Goal: Task Accomplishment & Management: Use online tool/utility

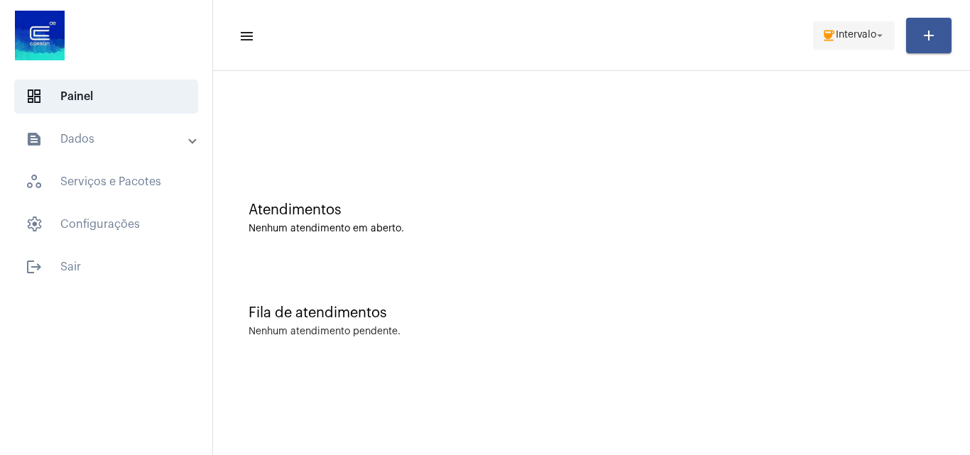
click at [843, 27] on span "coffee Intervalo arrow_drop_down" at bounding box center [853, 35] width 65 height 26
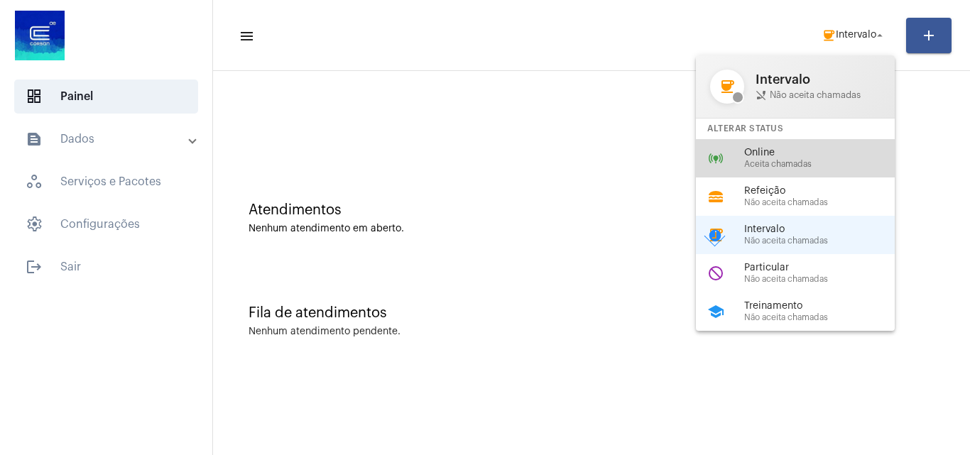
click at [786, 169] on div "online_prediction Online Aceita chamadas" at bounding box center [806, 158] width 221 height 38
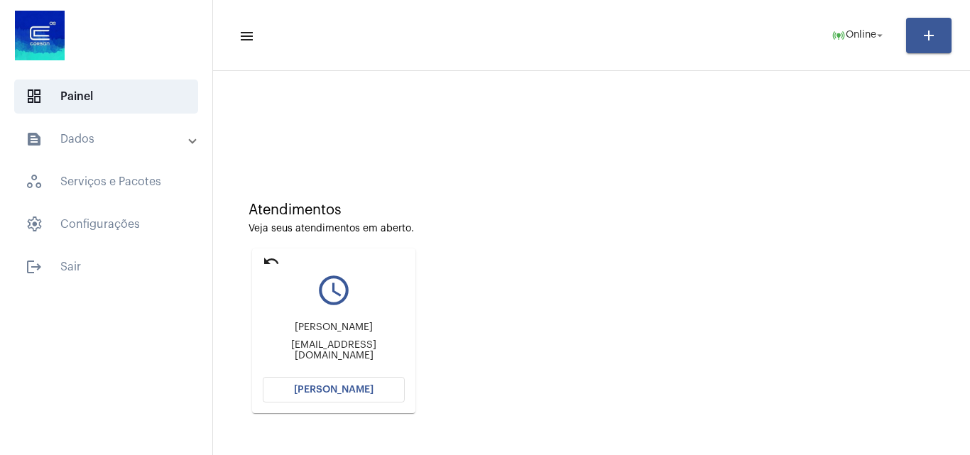
click at [339, 383] on button "[PERSON_NAME]" at bounding box center [334, 390] width 142 height 26
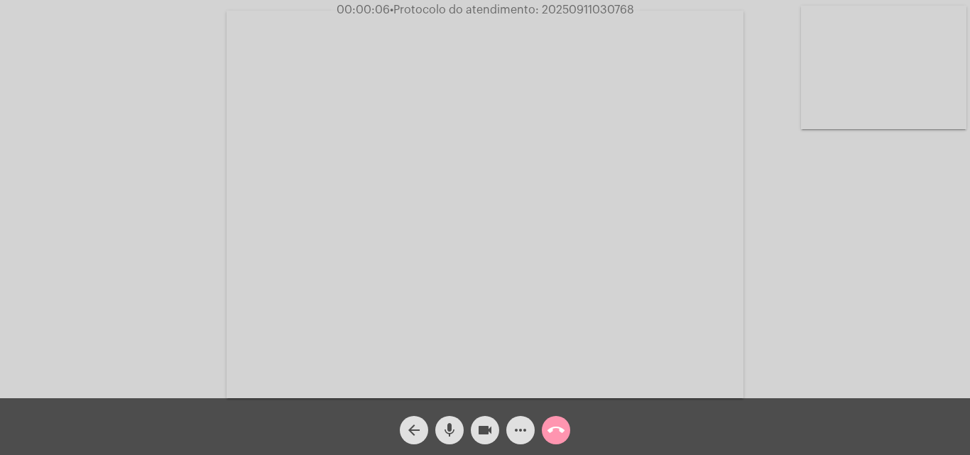
click at [447, 430] on mat-icon "mic" at bounding box center [449, 430] width 17 height 17
click at [442, 426] on mat-icon "mic_off" at bounding box center [449, 430] width 17 height 17
click at [443, 423] on mat-icon "mic" at bounding box center [449, 430] width 17 height 17
click at [447, 426] on mat-icon "mic_off" at bounding box center [449, 430] width 17 height 17
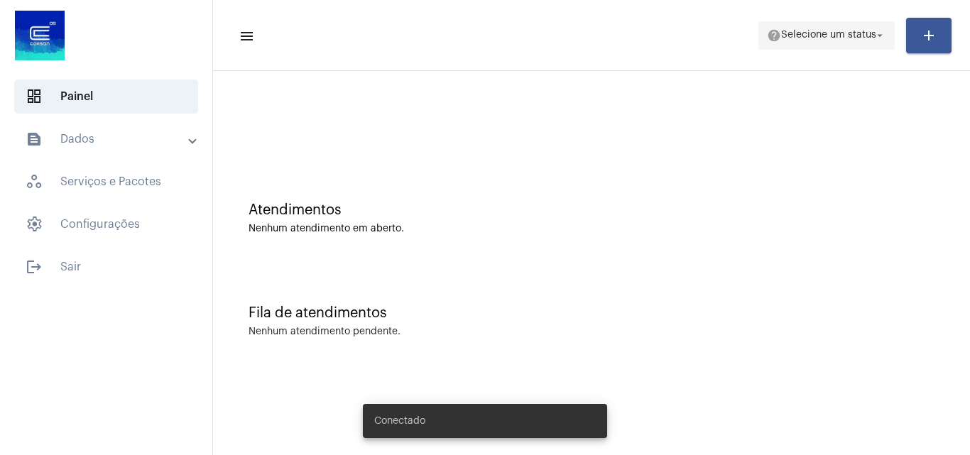
click at [857, 29] on span "help Selecione um status arrow_drop_down" at bounding box center [826, 35] width 119 height 26
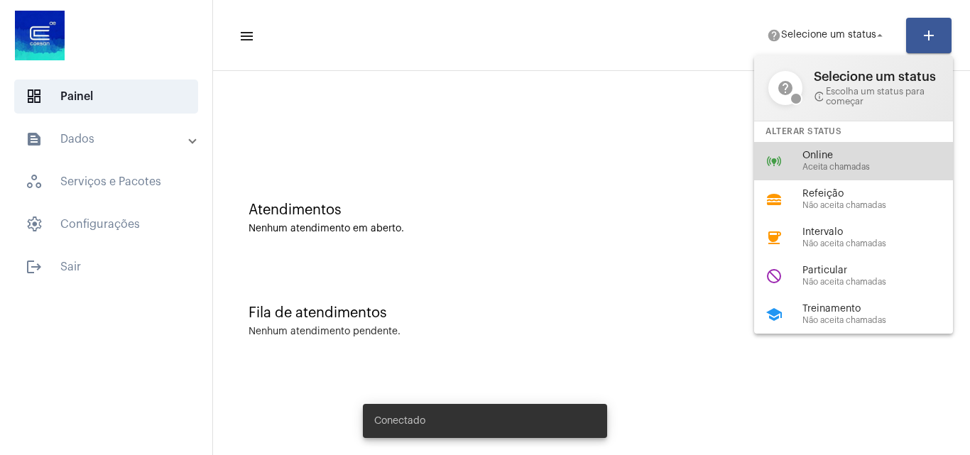
click at [830, 170] on span "Aceita chamadas" at bounding box center [883, 167] width 162 height 9
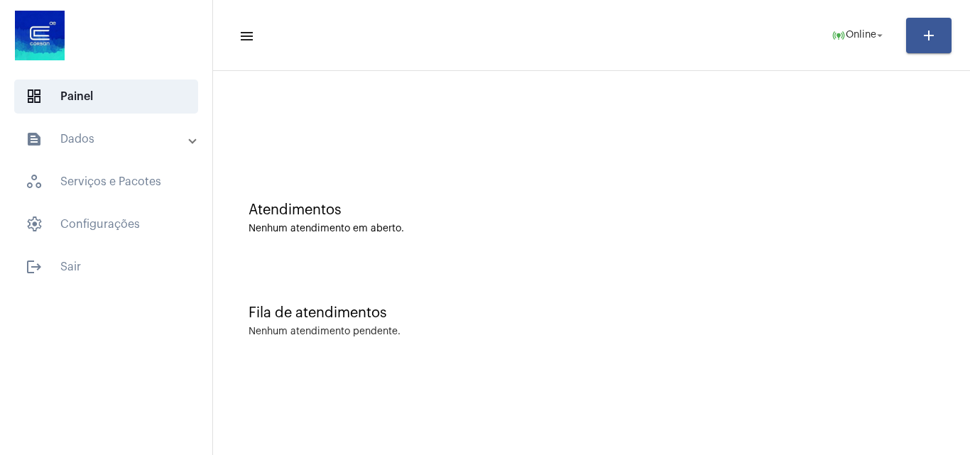
click at [837, 270] on div "Fila de atendimentos Nenhum atendimento pendente." at bounding box center [591, 314] width 742 height 103
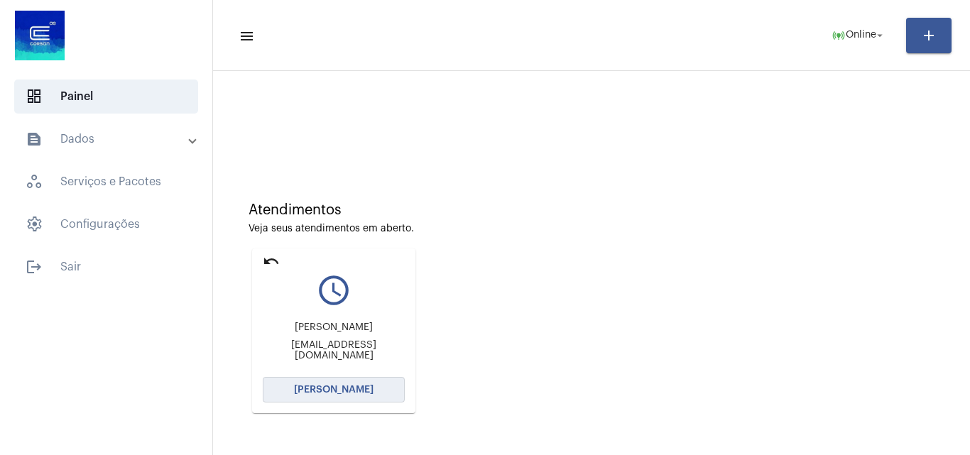
click at [353, 393] on span "[PERSON_NAME]" at bounding box center [333, 390] width 79 height 10
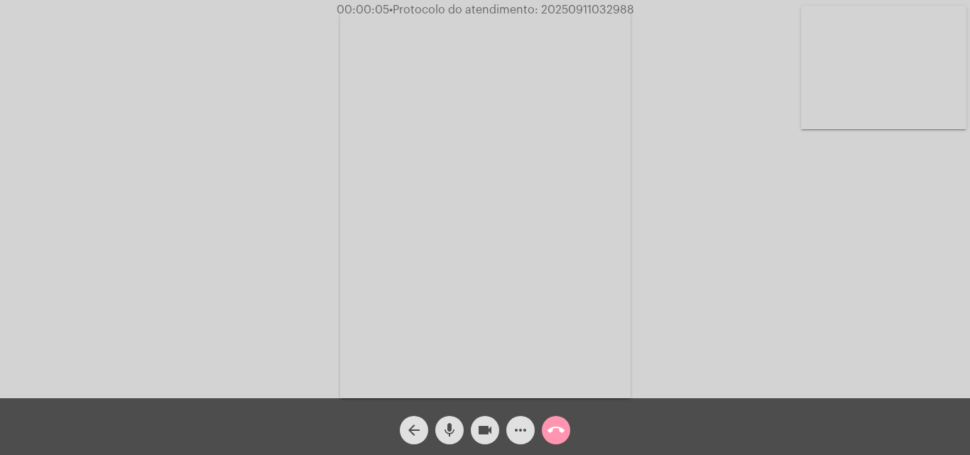
click at [444, 419] on span "mic" at bounding box center [449, 430] width 17 height 28
click at [451, 426] on mat-icon "mic_off" at bounding box center [449, 430] width 17 height 17
click at [441, 432] on mat-icon "mic" at bounding box center [449, 430] width 17 height 17
click at [447, 427] on mat-icon "mic_off" at bounding box center [449, 430] width 17 height 17
click at [446, 426] on mat-icon "mic" at bounding box center [449, 430] width 17 height 17
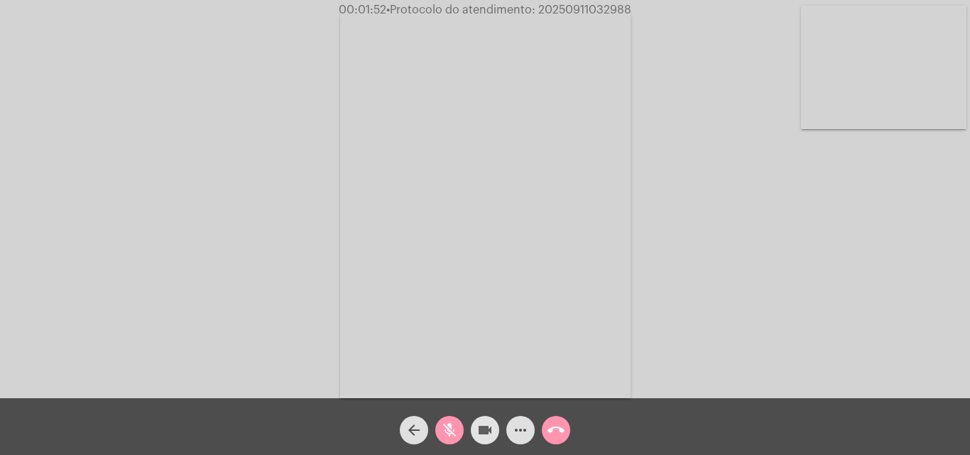
drag, startPoint x: 476, startPoint y: 433, endPoint x: 464, endPoint y: 405, distance: 30.8
click at [480, 432] on mat-icon "videocam" at bounding box center [484, 430] width 17 height 17
click at [444, 429] on mat-icon "mic_off" at bounding box center [449, 430] width 17 height 17
click at [457, 431] on mat-icon "mic" at bounding box center [449, 430] width 17 height 17
click at [454, 439] on mat-icon "mic_off" at bounding box center [449, 430] width 17 height 17
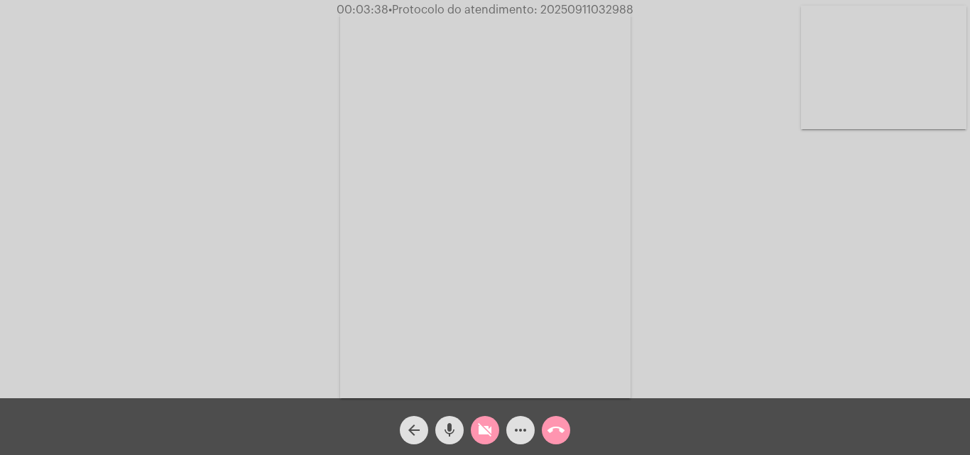
click at [491, 434] on mat-icon "videocam_off" at bounding box center [484, 430] width 17 height 17
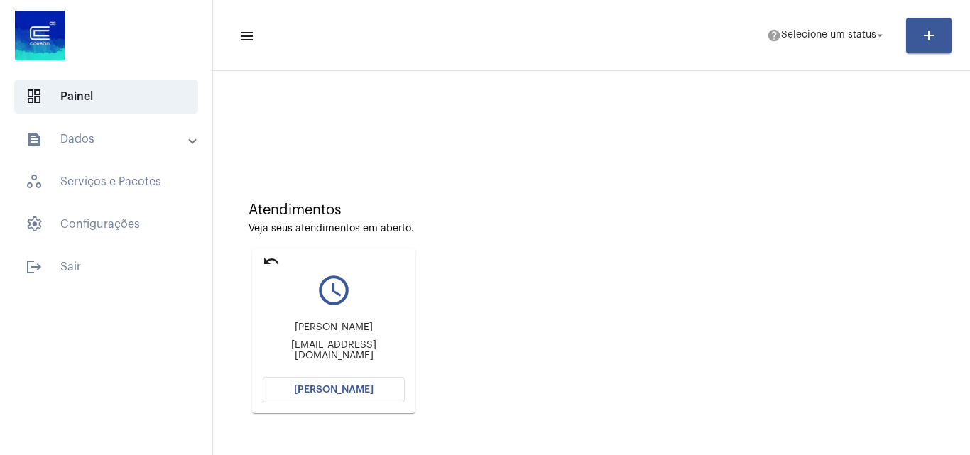
click at [348, 382] on button "[PERSON_NAME]" at bounding box center [334, 390] width 142 height 26
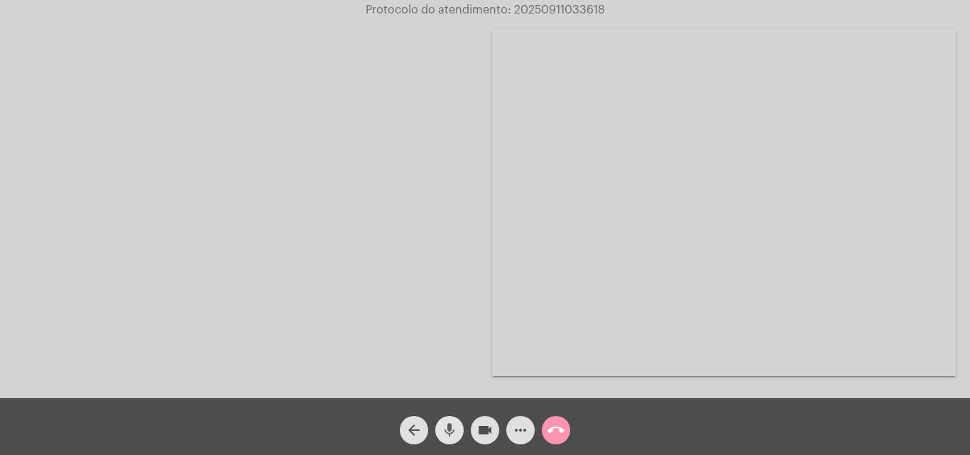
click at [462, 427] on button "mic" at bounding box center [449, 430] width 28 height 28
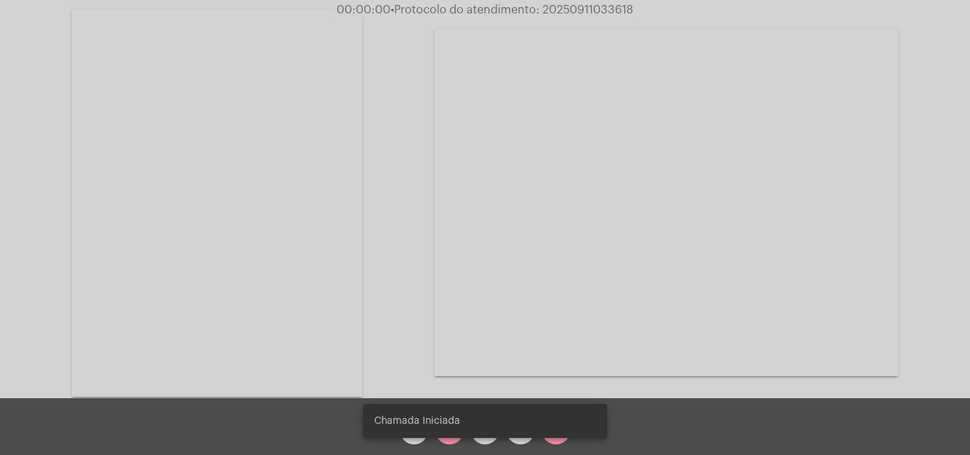
click at [446, 427] on span "Chamada Iniciada" at bounding box center [417, 421] width 86 height 14
click at [446, 440] on div "Chamada Iniciada" at bounding box center [485, 421] width 278 height 68
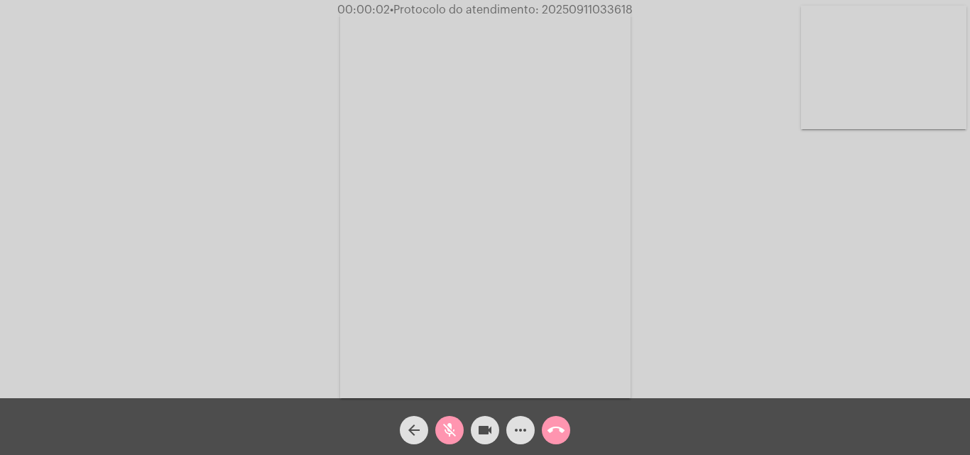
click at [447, 433] on mat-icon "mic_off" at bounding box center [449, 430] width 17 height 17
click at [451, 428] on mat-icon "mic" at bounding box center [449, 430] width 17 height 17
click at [788, 269] on div "Acessando Câmera e Microfone..." at bounding box center [484, 203] width 967 height 398
click at [443, 433] on mat-icon "mic_off" at bounding box center [449, 430] width 17 height 17
click at [443, 429] on mat-icon "mic" at bounding box center [449, 430] width 17 height 17
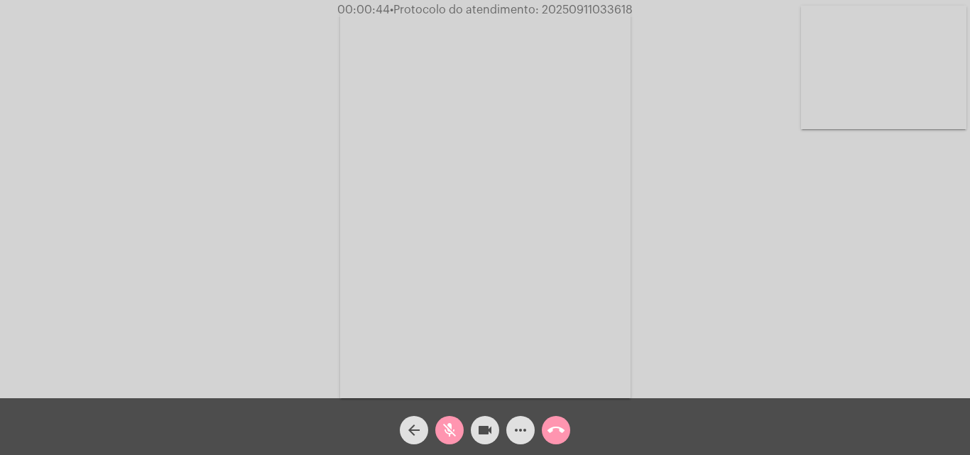
click at [444, 427] on mat-icon "mic_off" at bounding box center [449, 430] width 17 height 17
click at [520, 422] on mat-icon "more_horiz" at bounding box center [520, 430] width 17 height 17
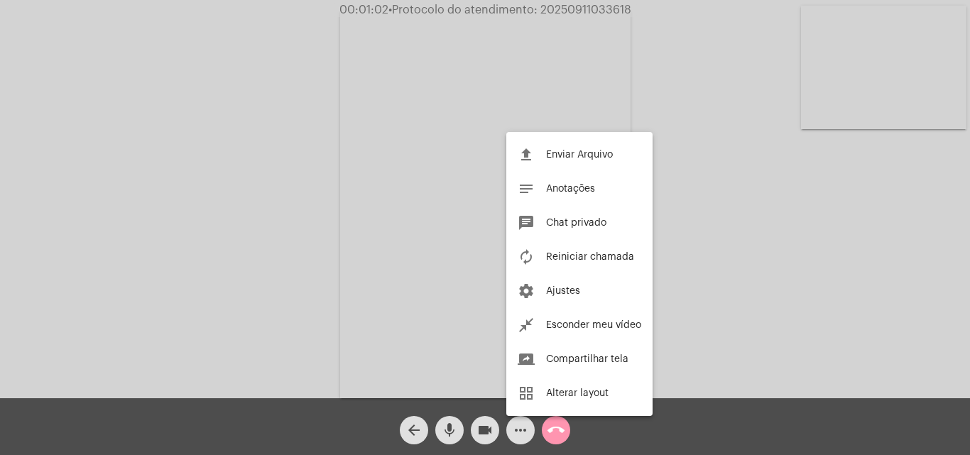
click at [213, 182] on div at bounding box center [485, 227] width 970 height 455
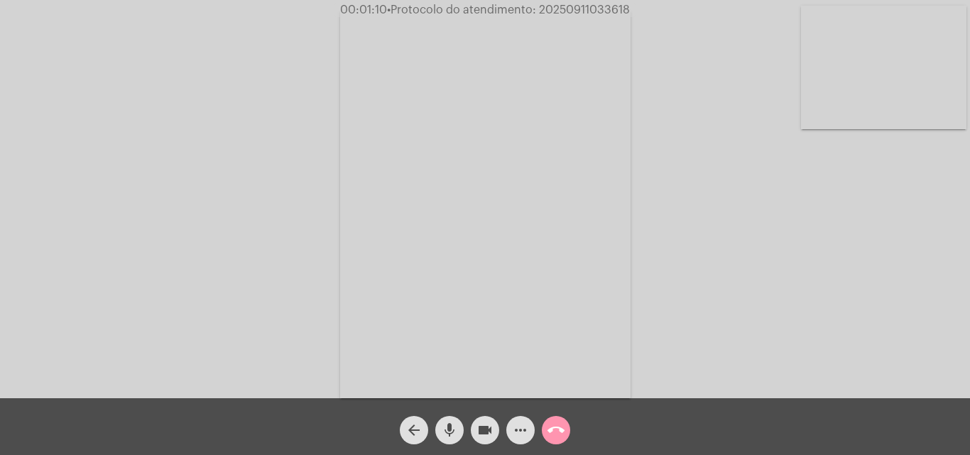
click at [450, 425] on mat-icon "mic" at bounding box center [449, 430] width 17 height 17
click at [445, 429] on mat-icon "mic_off" at bounding box center [449, 430] width 17 height 17
click at [449, 431] on mat-icon "mic" at bounding box center [449, 430] width 17 height 17
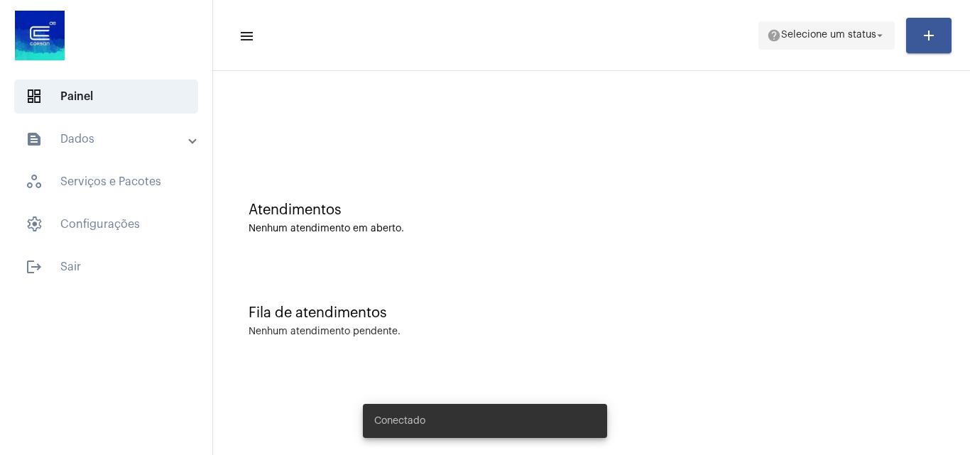
drag, startPoint x: 792, startPoint y: 42, endPoint x: 792, endPoint y: 33, distance: 8.5
click at [792, 38] on span "help Selecione um status arrow_drop_down" at bounding box center [826, 35] width 119 height 26
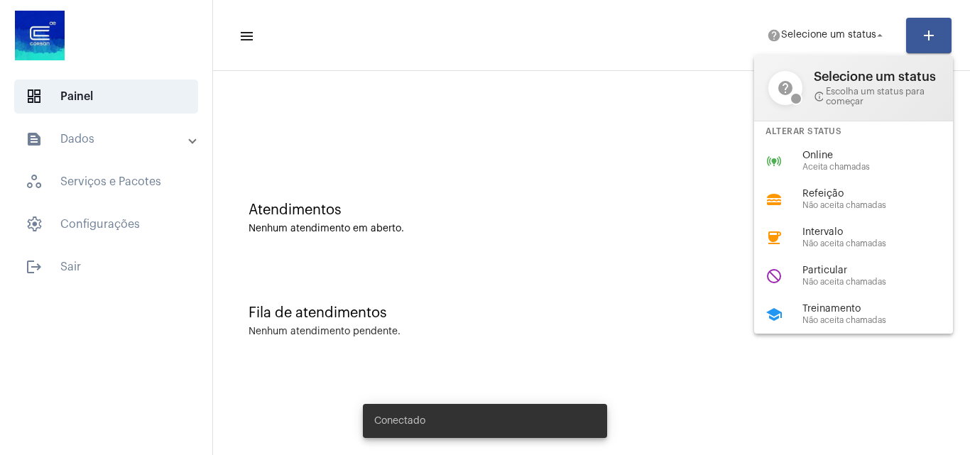
click at [815, 317] on span "Não aceita chamadas" at bounding box center [883, 320] width 162 height 9
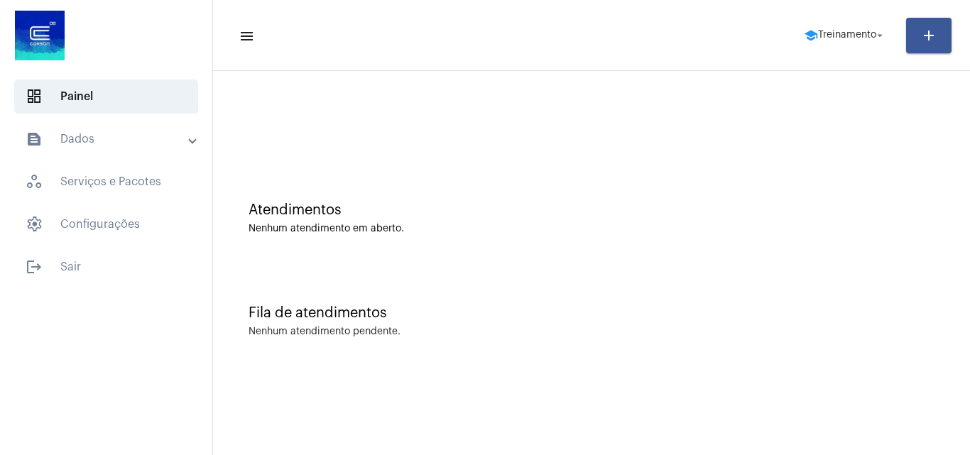
click at [862, 335] on div "Nenhum atendimento pendente." at bounding box center [591, 331] width 686 height 11
click at [808, 35] on mat-icon "school" at bounding box center [810, 35] width 14 height 14
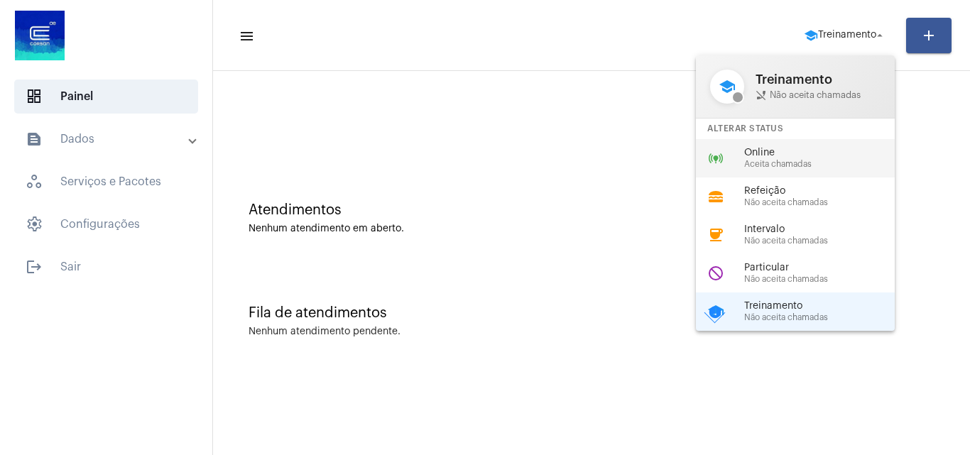
click at [789, 155] on span "Online" at bounding box center [825, 153] width 162 height 11
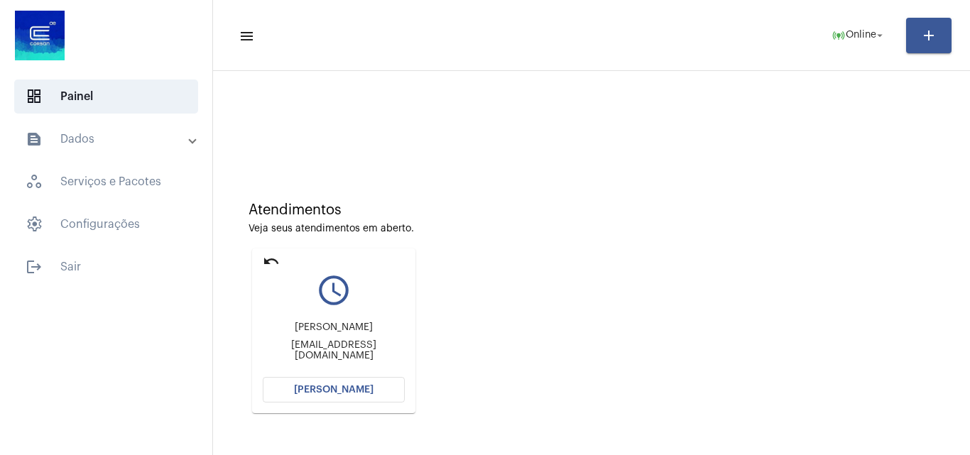
click at [351, 388] on span "[PERSON_NAME]" at bounding box center [333, 390] width 79 height 10
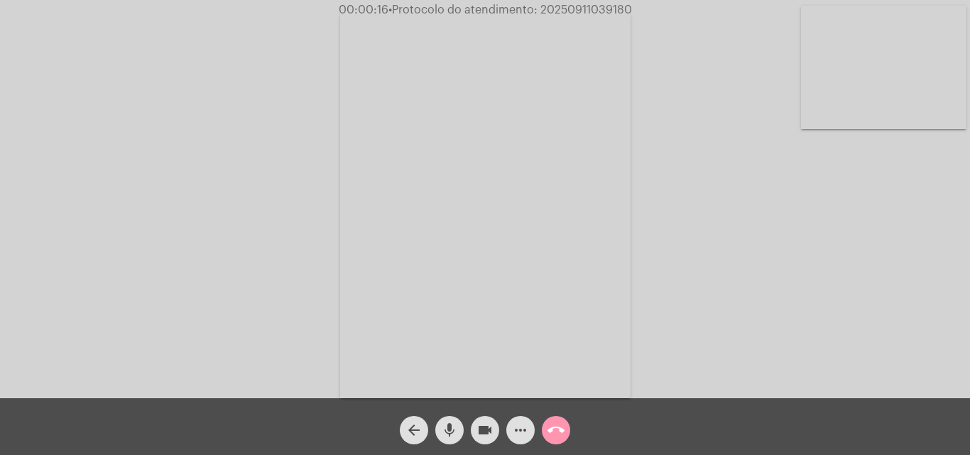
click at [440, 422] on button "mic" at bounding box center [449, 430] width 28 height 28
click at [451, 430] on mat-icon "mic_off" at bounding box center [449, 430] width 17 height 17
click at [444, 430] on mat-icon "mic" at bounding box center [449, 430] width 17 height 17
click at [444, 429] on mat-icon "mic_off" at bounding box center [449, 430] width 17 height 17
click at [449, 424] on mat-icon "mic" at bounding box center [449, 430] width 17 height 17
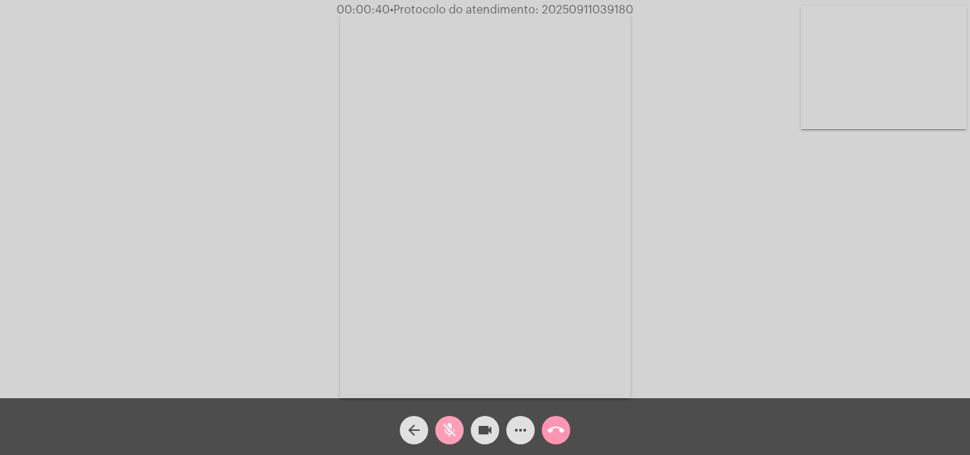
click at [449, 435] on mat-icon "mic_off" at bounding box center [449, 430] width 17 height 17
click at [449, 420] on span "mic" at bounding box center [449, 430] width 17 height 28
click at [451, 431] on mat-icon "mic_off" at bounding box center [449, 430] width 17 height 17
click at [450, 419] on span "mic" at bounding box center [449, 430] width 17 height 28
click at [446, 432] on mat-icon "mic_off" at bounding box center [449, 430] width 17 height 17
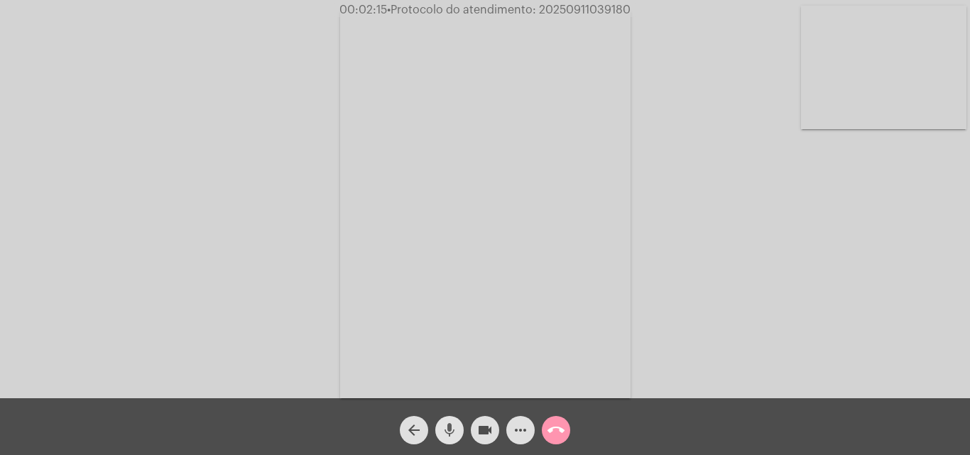
click at [446, 417] on span "mic" at bounding box center [449, 430] width 17 height 28
click at [452, 436] on mat-icon "mic_off" at bounding box center [449, 430] width 17 height 17
click at [444, 429] on mat-icon "mic" at bounding box center [449, 430] width 17 height 17
click at [483, 426] on mat-icon "videocam" at bounding box center [484, 430] width 17 height 17
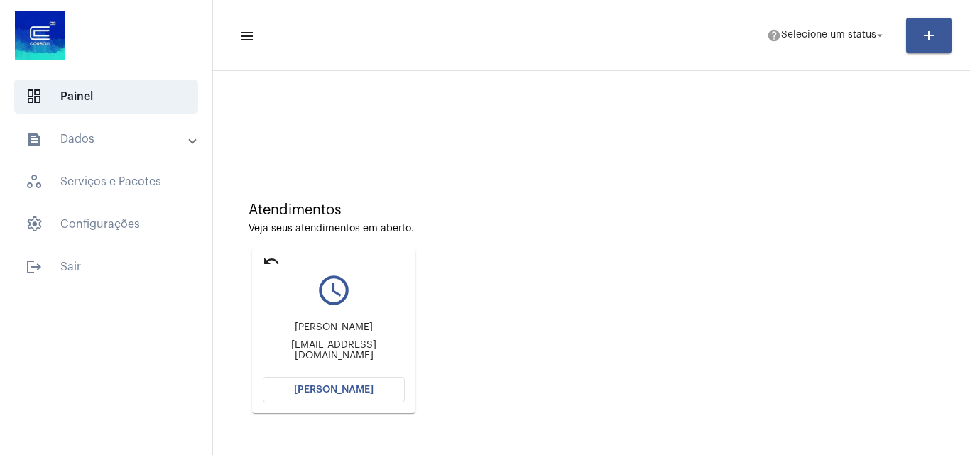
click at [358, 387] on span "[PERSON_NAME]" at bounding box center [333, 390] width 79 height 10
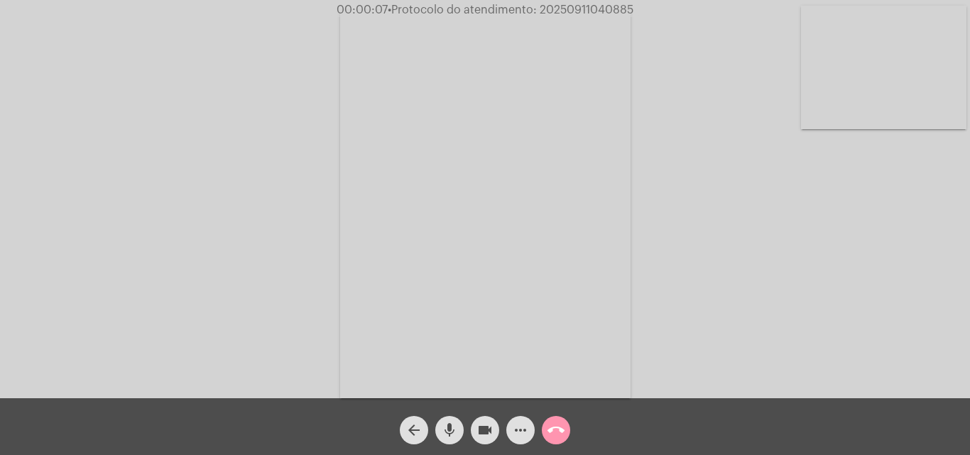
click at [453, 433] on mat-icon "mic" at bounding box center [449, 430] width 17 height 17
click at [439, 428] on button "mic_off" at bounding box center [449, 430] width 28 height 28
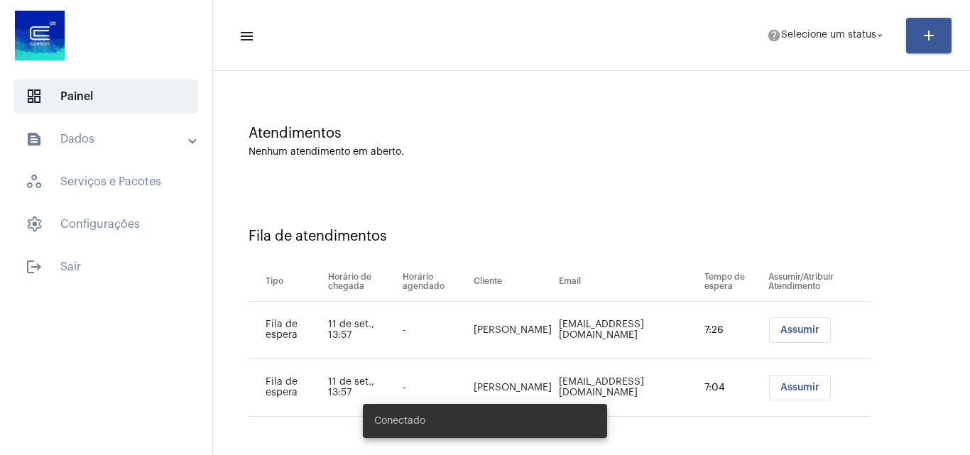
click at [769, 332] on button "Assumir" at bounding box center [800, 330] width 62 height 26
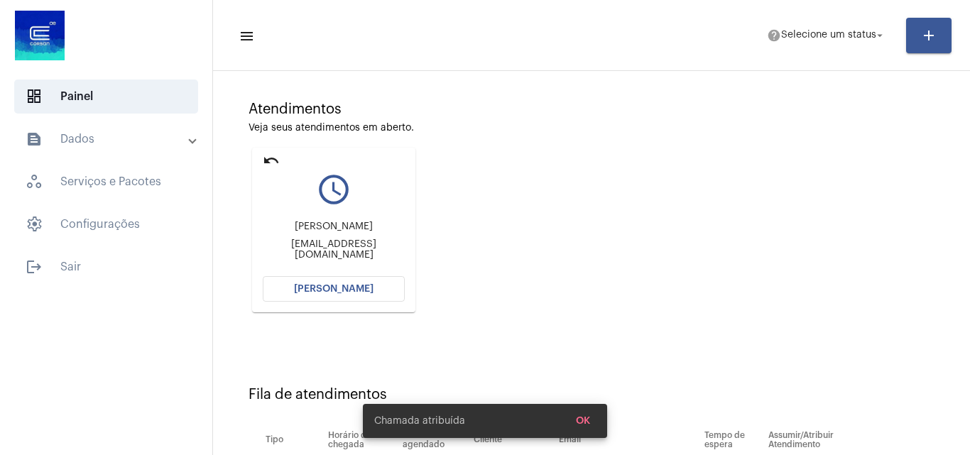
scroll to position [202, 0]
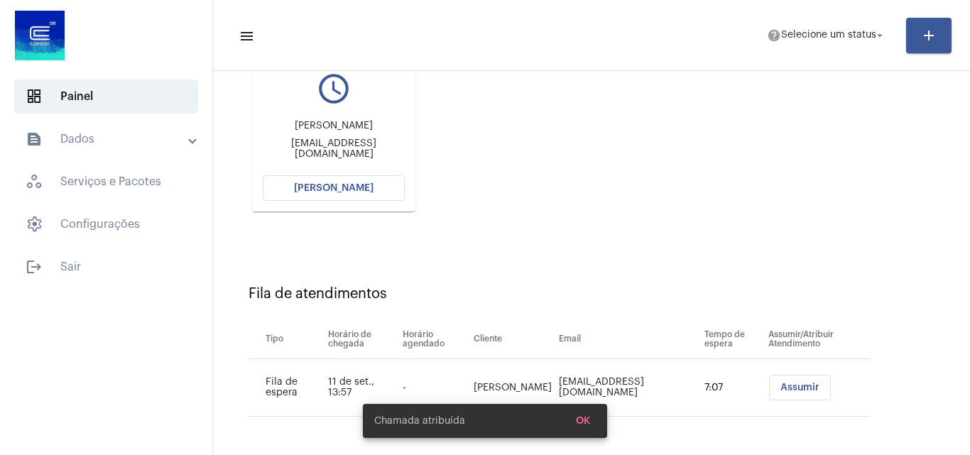
click at [324, 189] on span "[PERSON_NAME]" at bounding box center [333, 188] width 79 height 10
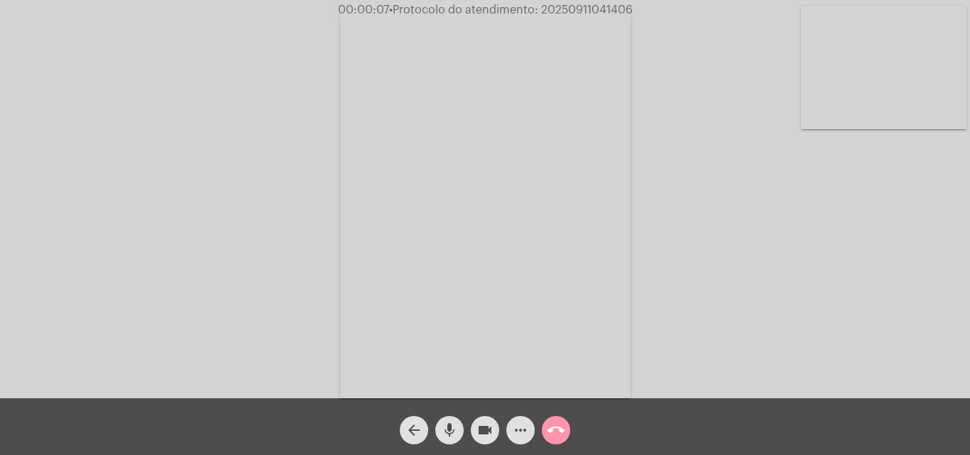
click at [455, 423] on mat-icon "mic" at bounding box center [449, 430] width 17 height 17
click at [851, 312] on div "Acessando Câmera e Microfone..." at bounding box center [484, 203] width 967 height 398
click at [778, 273] on div "Acessando Câmera e Microfone..." at bounding box center [484, 203] width 967 height 398
click at [447, 434] on mat-icon "mic_off" at bounding box center [449, 430] width 17 height 17
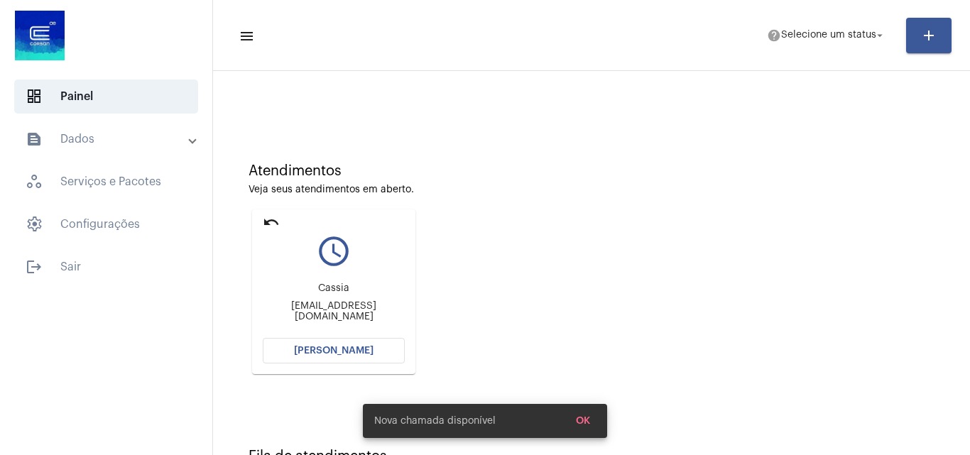
scroll to position [100, 0]
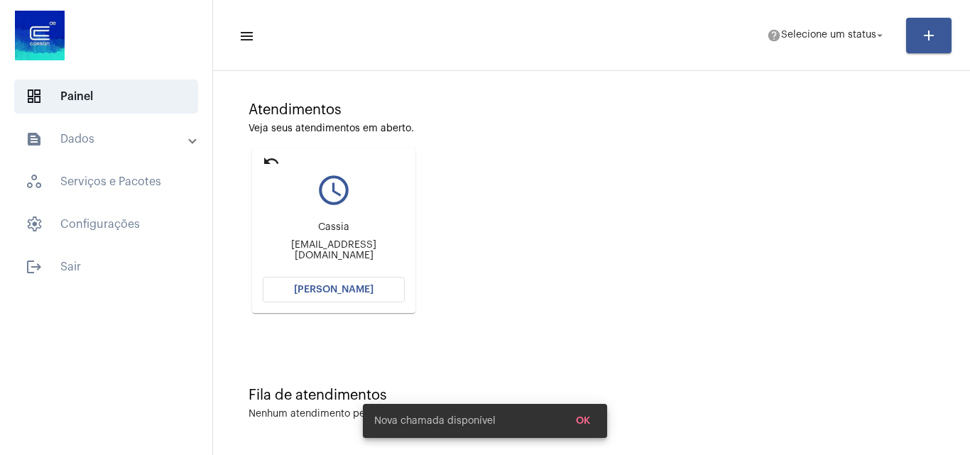
click at [343, 285] on span "[PERSON_NAME]" at bounding box center [333, 290] width 79 height 10
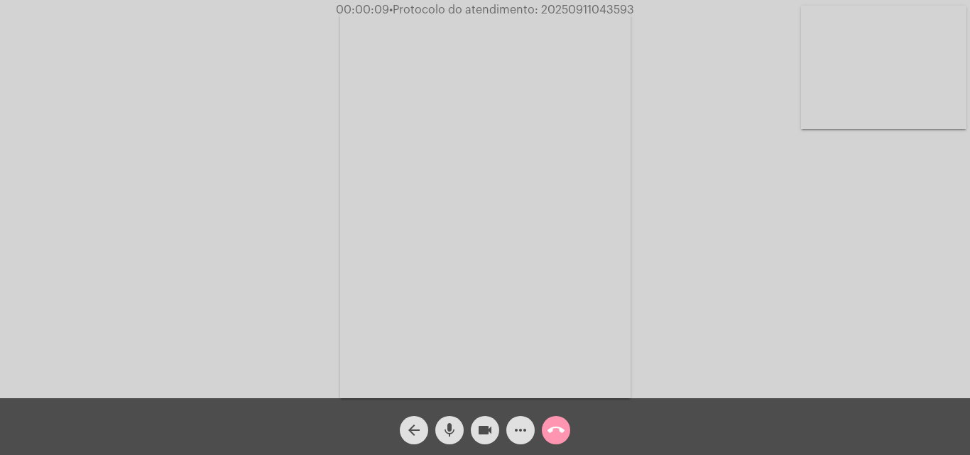
click at [445, 427] on mat-icon "mic" at bounding box center [449, 430] width 17 height 17
click at [446, 429] on mat-icon "mic_off" at bounding box center [449, 430] width 17 height 17
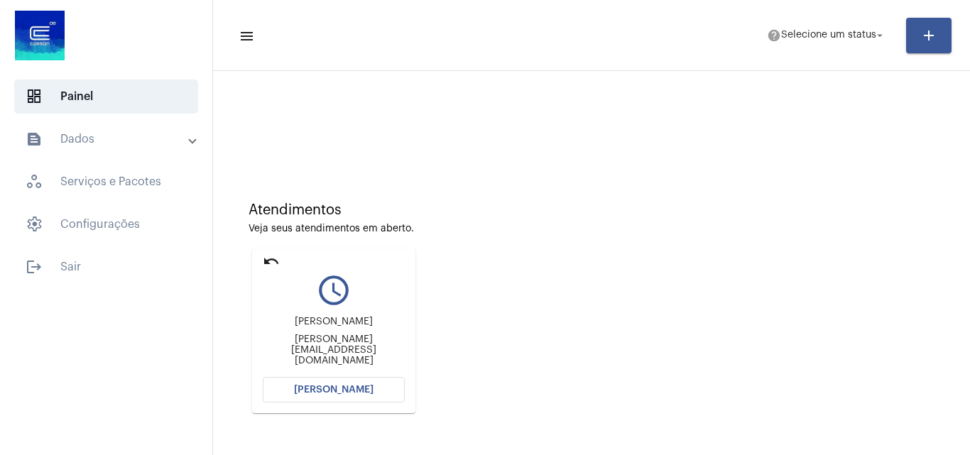
click at [313, 395] on button "[PERSON_NAME]" at bounding box center [334, 390] width 142 height 26
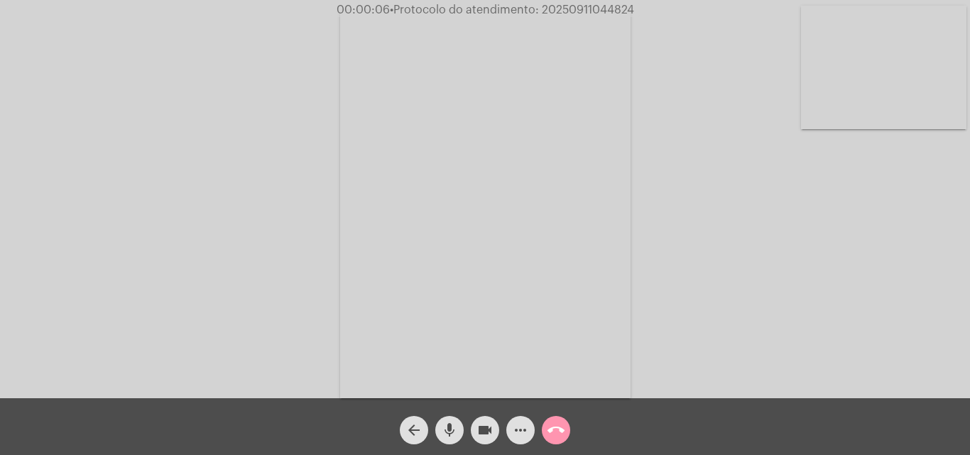
click at [455, 424] on mat-icon "mic" at bounding box center [449, 430] width 17 height 17
click at [824, 296] on div "Acessando Câmera e Microfone..." at bounding box center [484, 203] width 967 height 398
click at [848, 294] on div "Acessando Câmera e Microfone..." at bounding box center [484, 203] width 967 height 398
click at [444, 425] on mat-icon "mic_off" at bounding box center [449, 430] width 17 height 17
click at [519, 424] on mat-icon "more_horiz" at bounding box center [520, 430] width 17 height 17
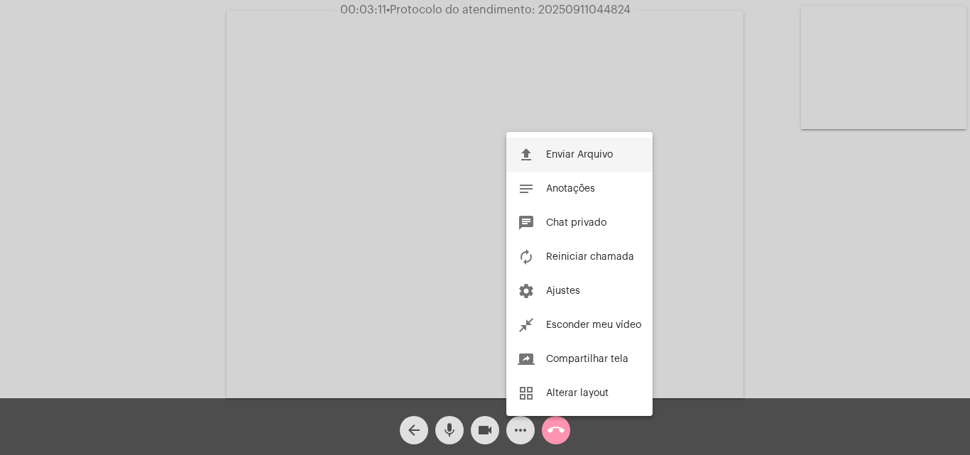
click at [551, 154] on span "Enviar Arquivo" at bounding box center [579, 155] width 67 height 10
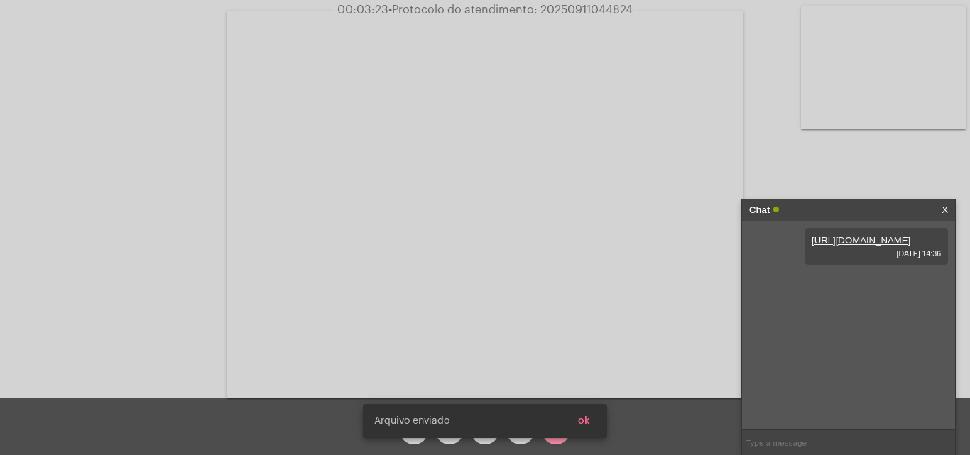
click at [595, 422] on div "Arquivo enviado ok" at bounding box center [485, 421] width 278 height 68
click at [595, 422] on button "ok" at bounding box center [583, 421] width 35 height 26
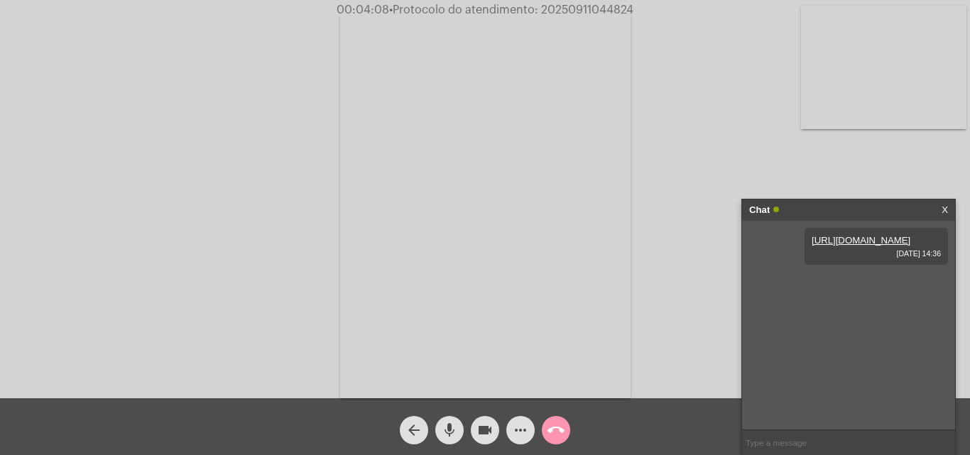
click at [516, 429] on mat-icon "more_horiz" at bounding box center [520, 430] width 17 height 17
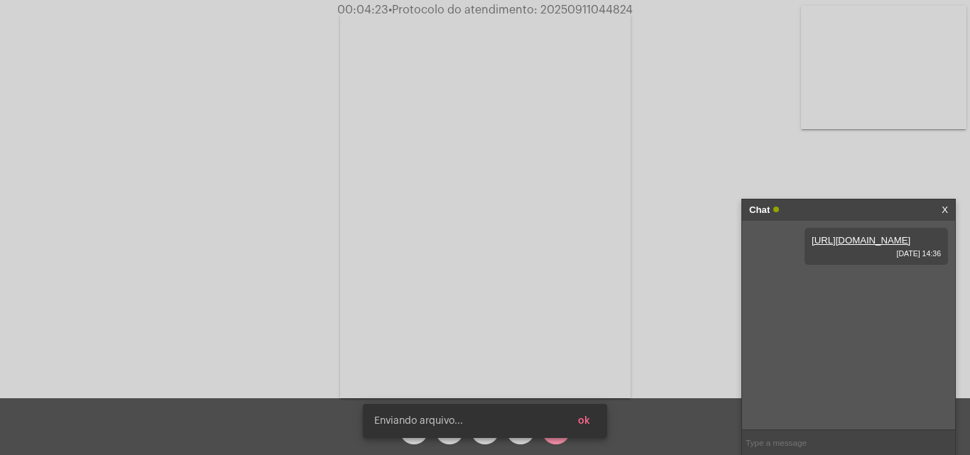
click at [591, 419] on button "ok" at bounding box center [583, 421] width 35 height 26
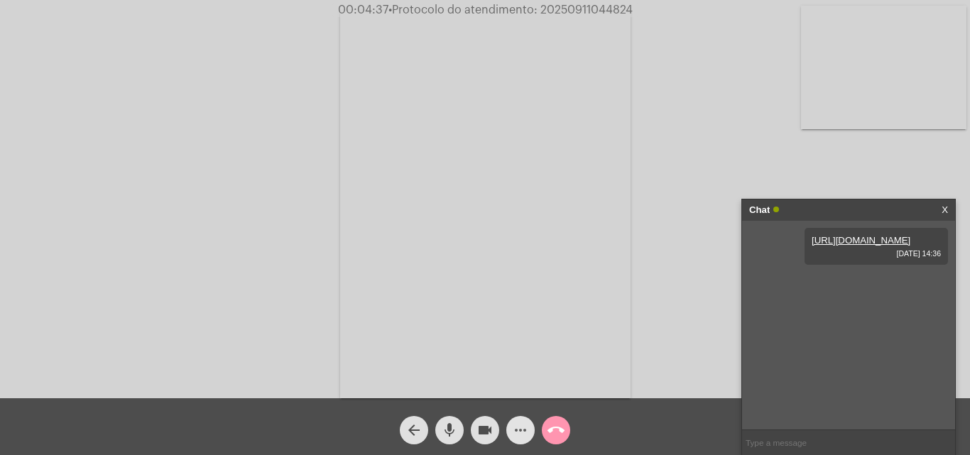
click at [520, 425] on mat-icon "more_horiz" at bounding box center [520, 430] width 17 height 17
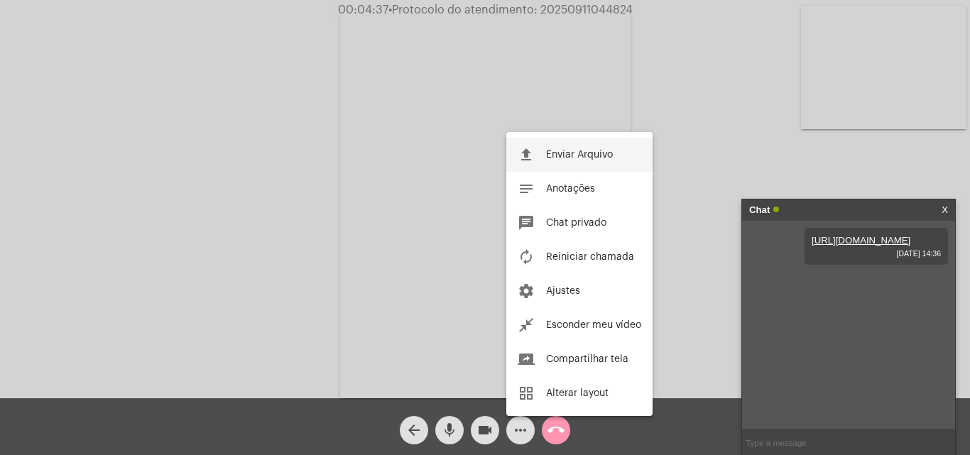
click at [551, 152] on span "Enviar Arquivo" at bounding box center [579, 155] width 67 height 10
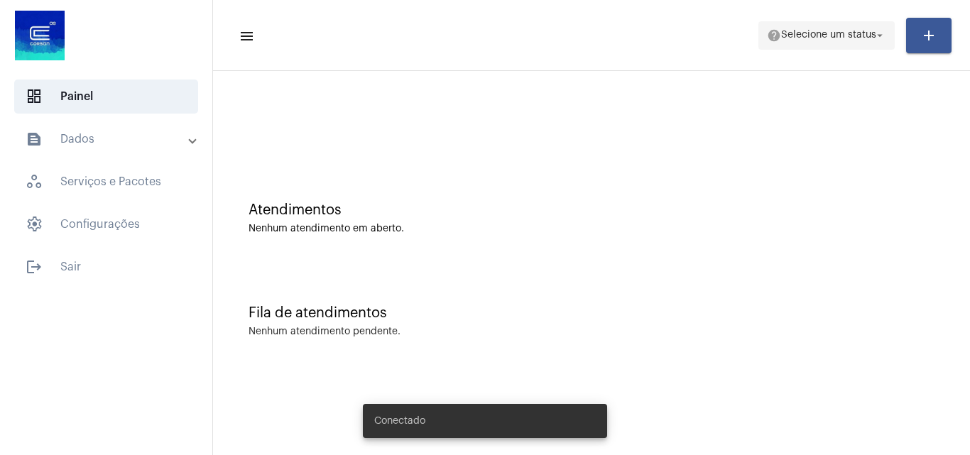
click at [837, 21] on button "help Selecione um status arrow_drop_down" at bounding box center [826, 35] width 136 height 28
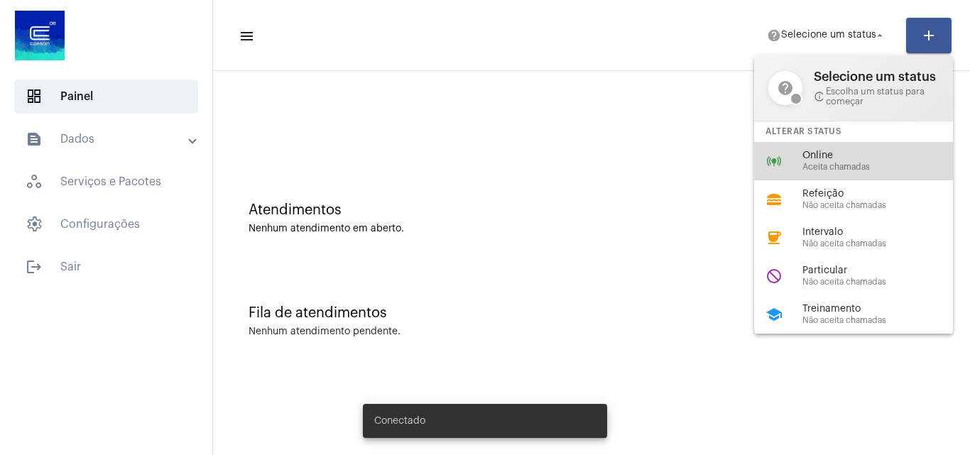
click at [823, 157] on span "Online" at bounding box center [883, 155] width 162 height 11
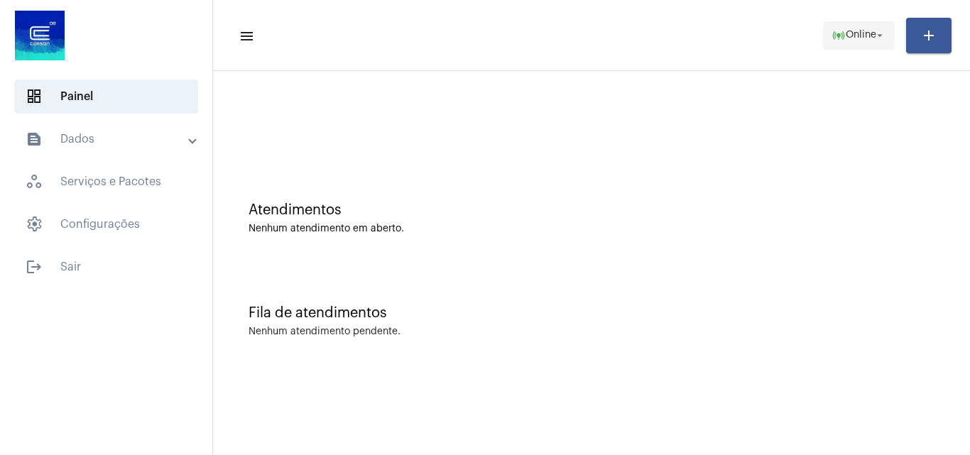
click at [832, 28] on mat-icon "online_prediction" at bounding box center [838, 35] width 14 height 14
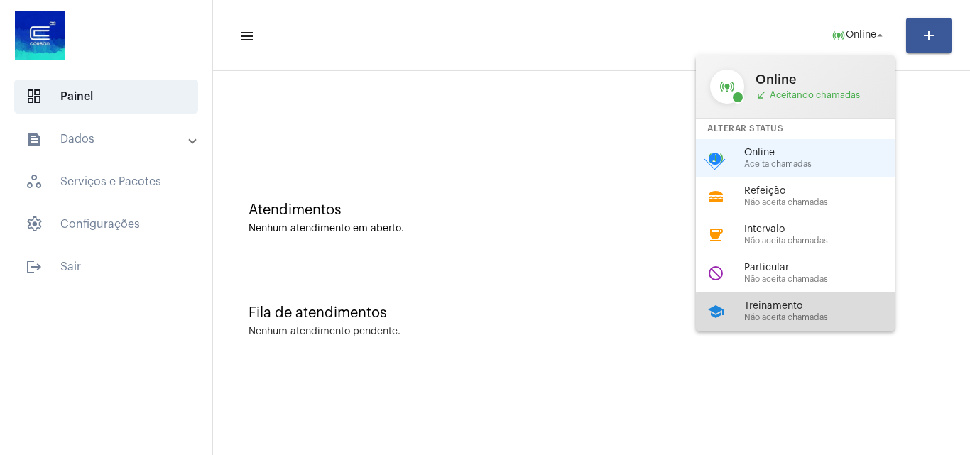
click at [835, 318] on span "Não aceita chamadas" at bounding box center [825, 317] width 162 height 9
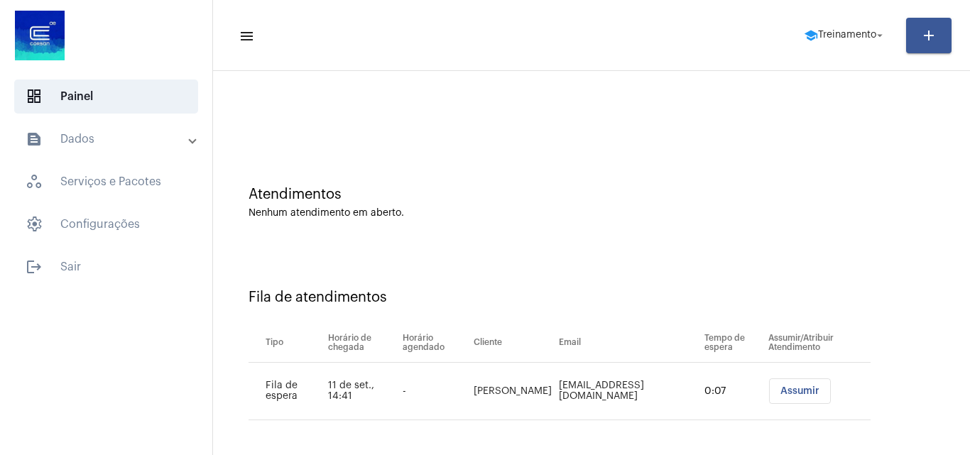
scroll to position [19, 0]
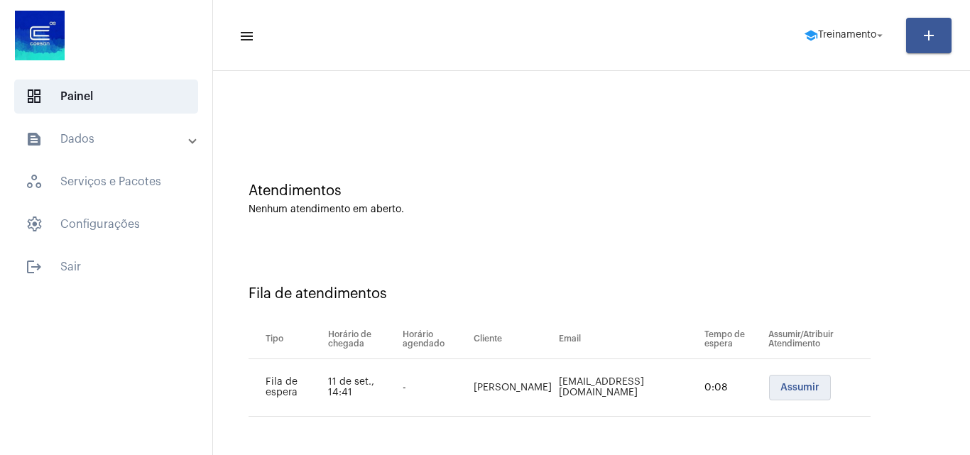
click at [780, 387] on span "Assumir" at bounding box center [799, 388] width 39 height 10
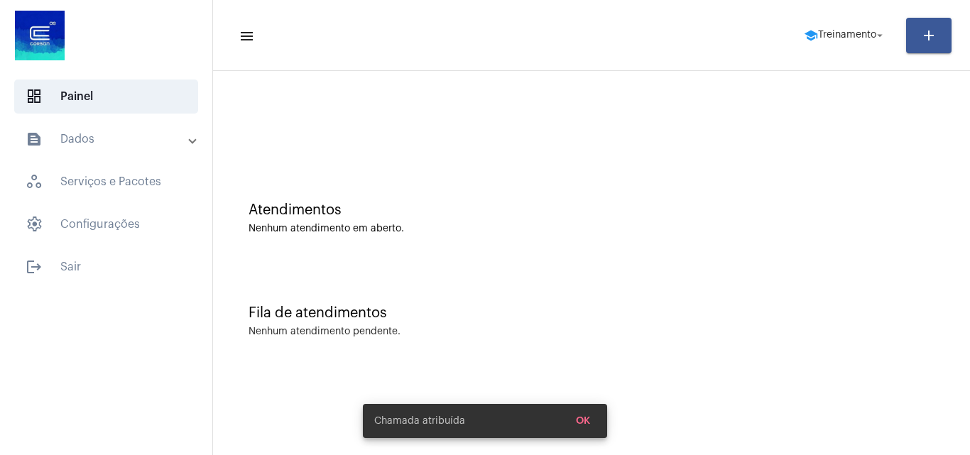
scroll to position [0, 0]
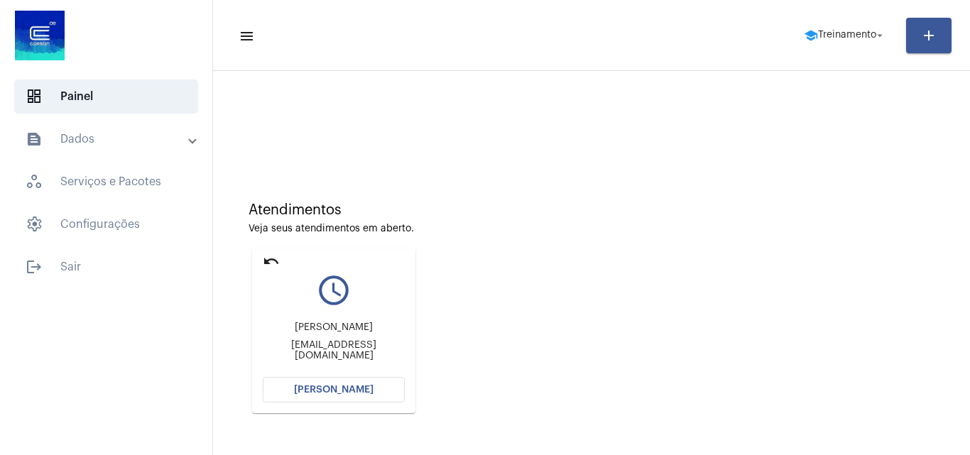
click at [370, 385] on button "[PERSON_NAME]" at bounding box center [334, 390] width 142 height 26
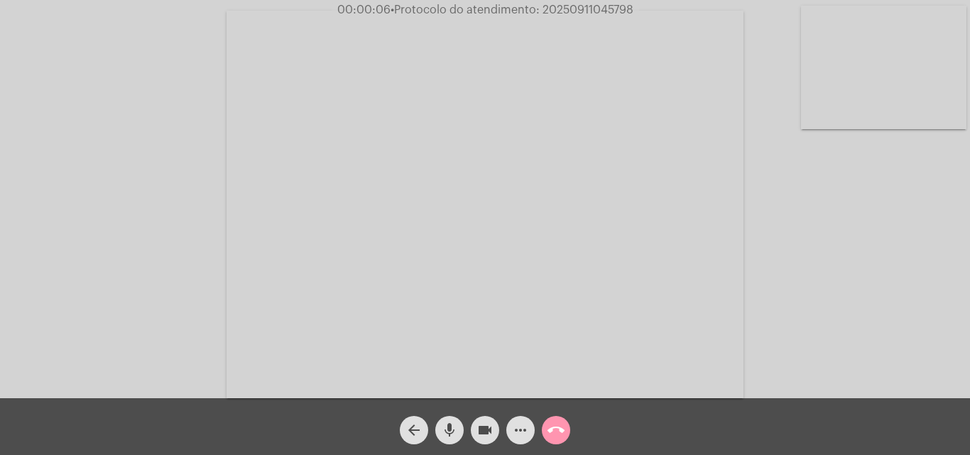
click at [446, 427] on mat-icon "mic" at bounding box center [449, 430] width 17 height 17
click at [447, 429] on mat-icon "mic_off" at bounding box center [449, 430] width 17 height 17
click at [456, 422] on mat-icon "mic" at bounding box center [449, 430] width 17 height 17
click at [480, 429] on mat-icon "videocam" at bounding box center [484, 430] width 17 height 17
click at [444, 435] on mat-icon "mic_off" at bounding box center [449, 430] width 17 height 17
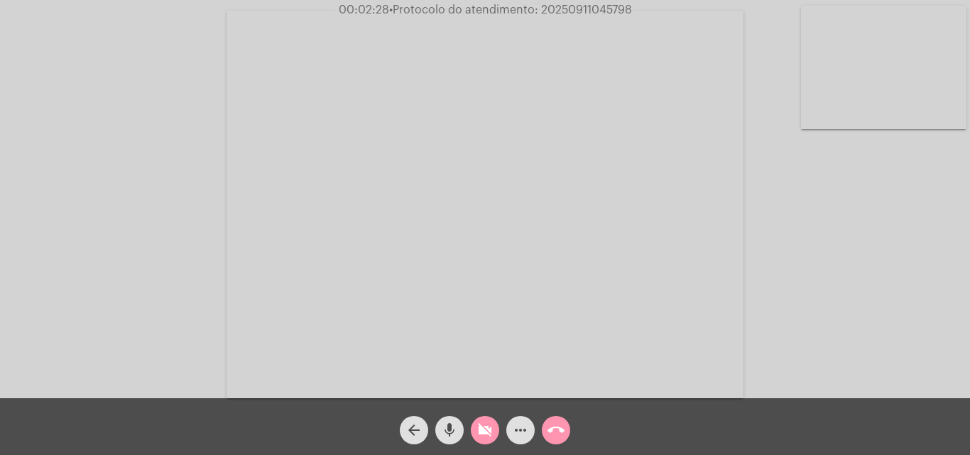
click at [483, 432] on mat-icon "videocam_off" at bounding box center [484, 430] width 17 height 17
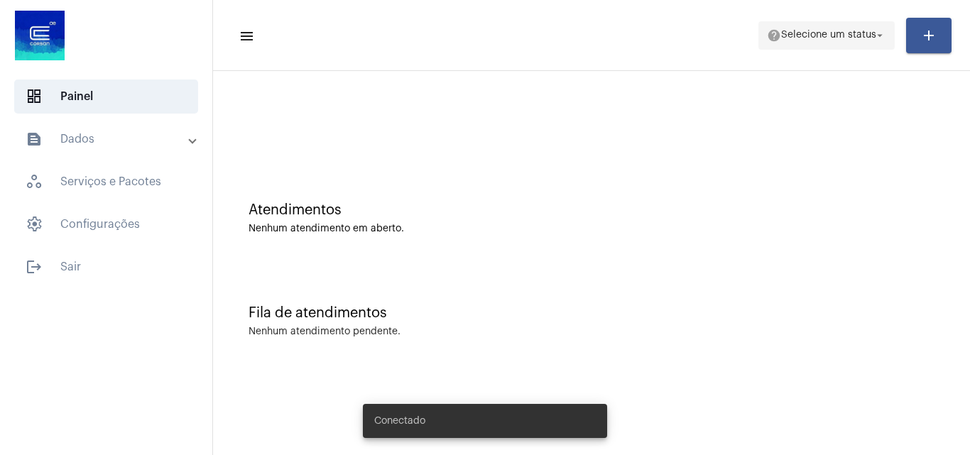
click at [781, 38] on span "Selecione um status" at bounding box center [828, 36] width 95 height 10
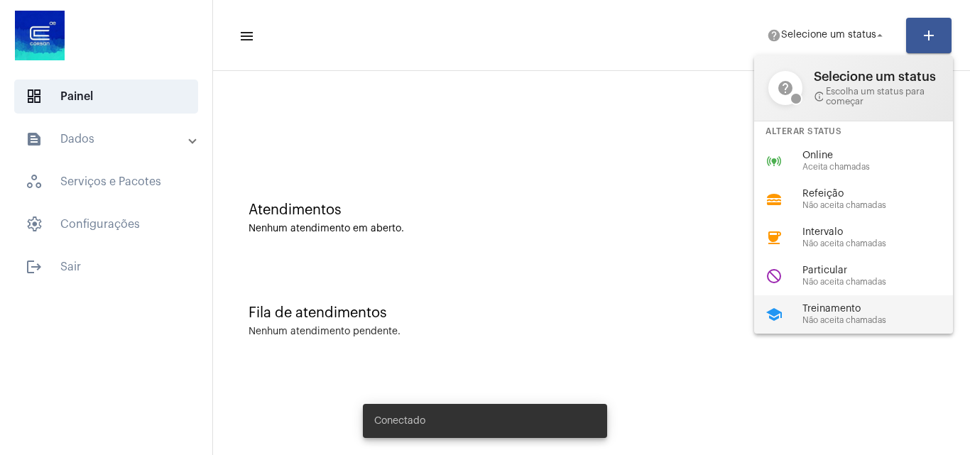
click at [811, 312] on span "Treinamento" at bounding box center [883, 309] width 162 height 11
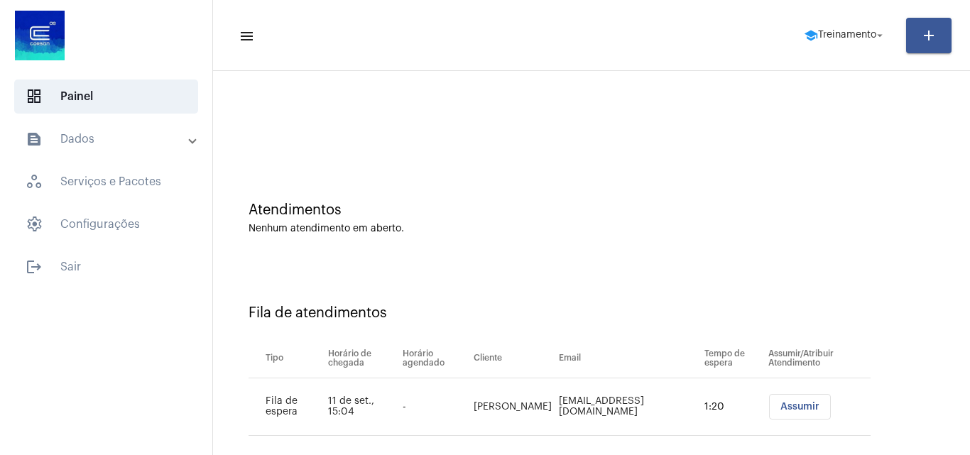
scroll to position [19, 0]
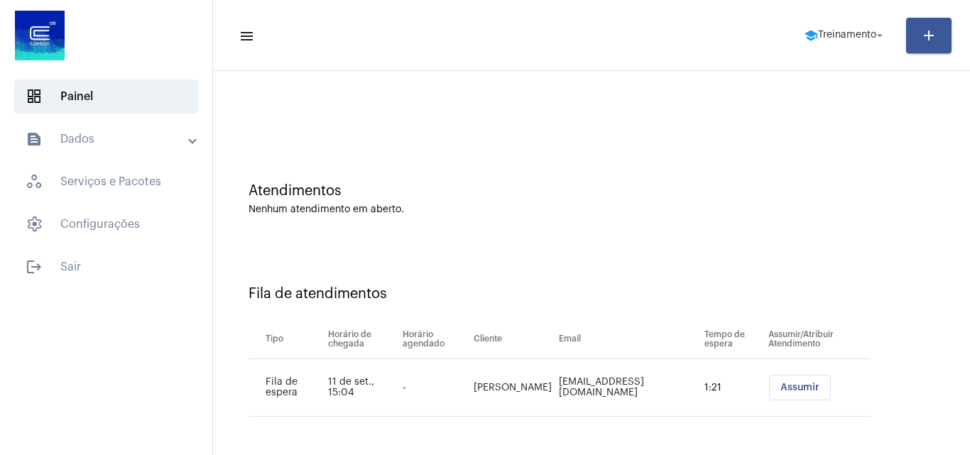
click at [803, 384] on span "Assumir" at bounding box center [799, 388] width 39 height 10
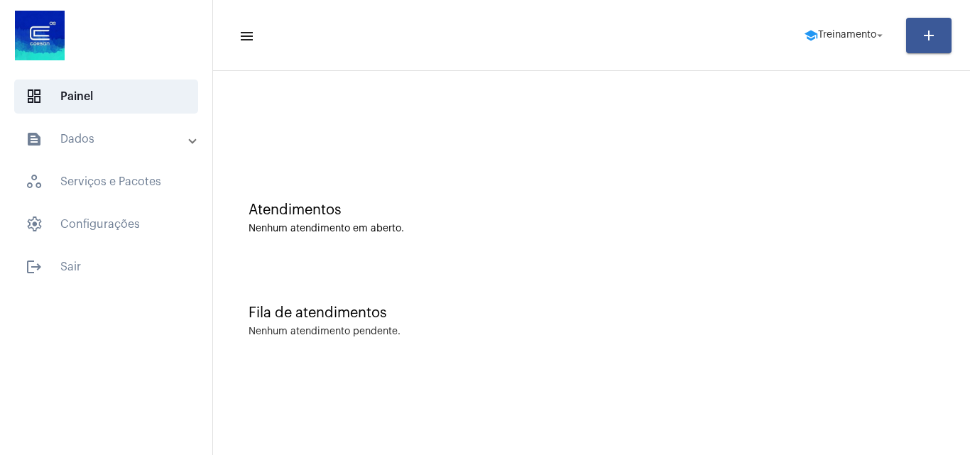
scroll to position [0, 0]
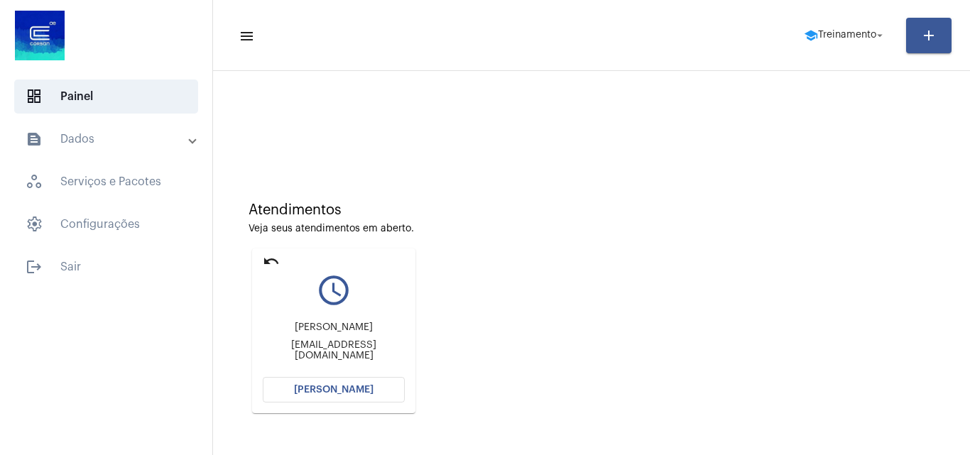
click at [373, 382] on button "Abrir Chamada" at bounding box center [334, 390] width 142 height 26
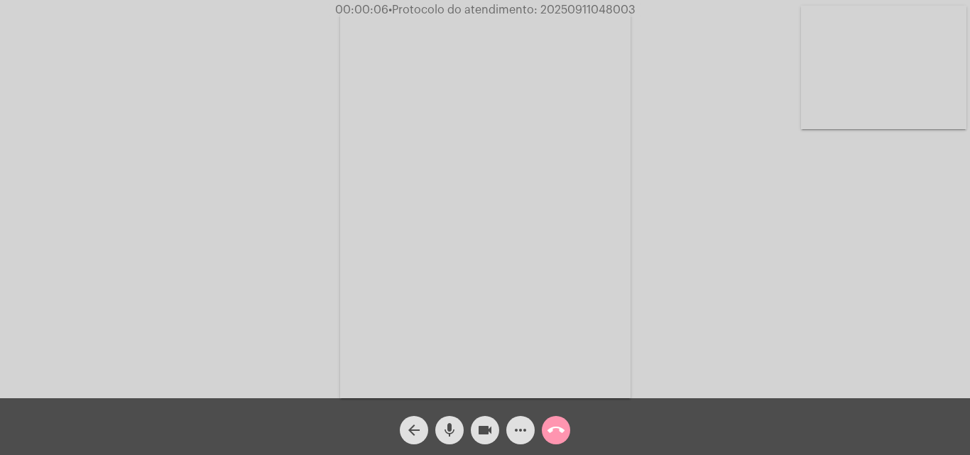
click at [456, 419] on span "mic" at bounding box center [449, 430] width 17 height 28
click at [449, 430] on mat-icon "mic_off" at bounding box center [449, 430] width 17 height 17
click at [450, 423] on mat-icon "mic" at bounding box center [449, 430] width 17 height 17
click at [449, 428] on mat-icon "mic_off" at bounding box center [449, 430] width 17 height 17
click at [452, 429] on mat-icon "mic" at bounding box center [449, 430] width 17 height 17
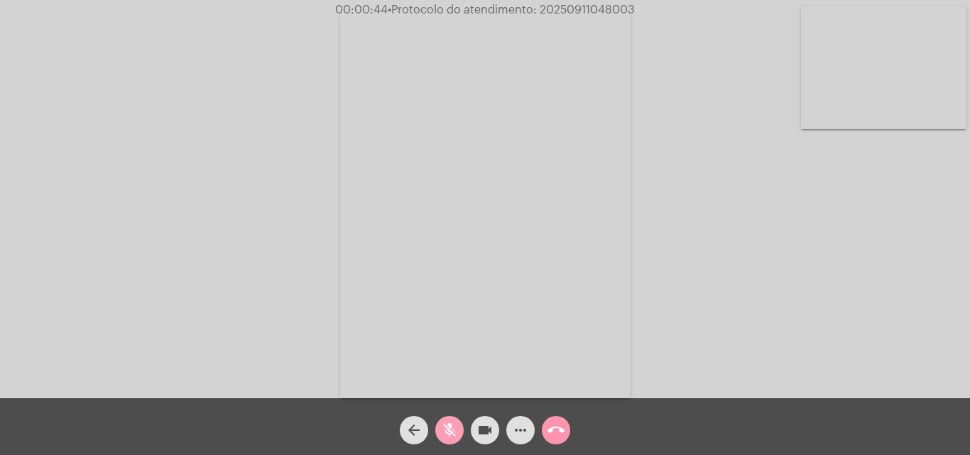
click at [446, 429] on mat-icon "mic_off" at bounding box center [449, 430] width 17 height 17
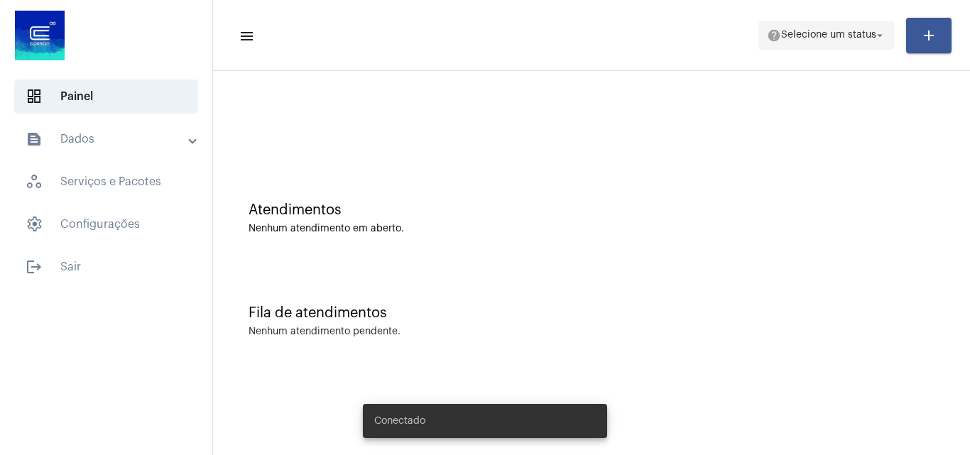
drag, startPoint x: 801, startPoint y: 35, endPoint x: 806, endPoint y: 30, distance: 7.5
click at [806, 31] on span "Selecione um status" at bounding box center [828, 36] width 95 height 10
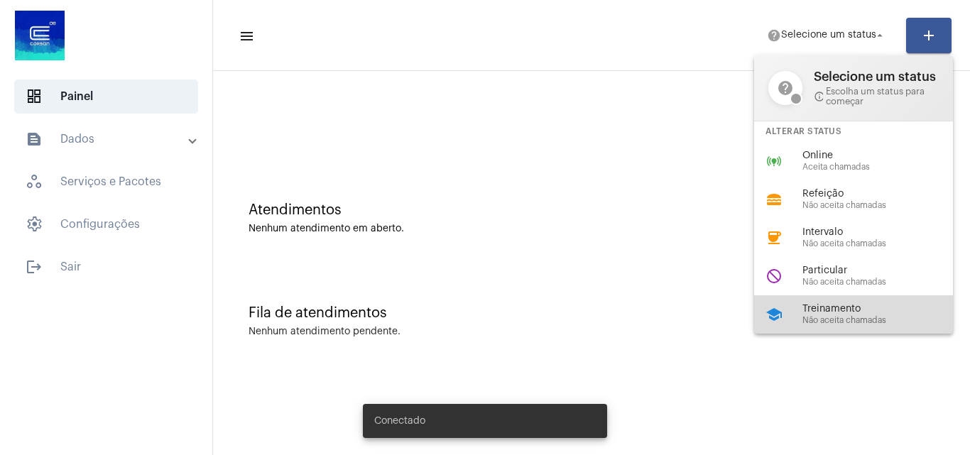
click at [847, 326] on div "school Treinamento Não aceita chamadas" at bounding box center [864, 314] width 221 height 38
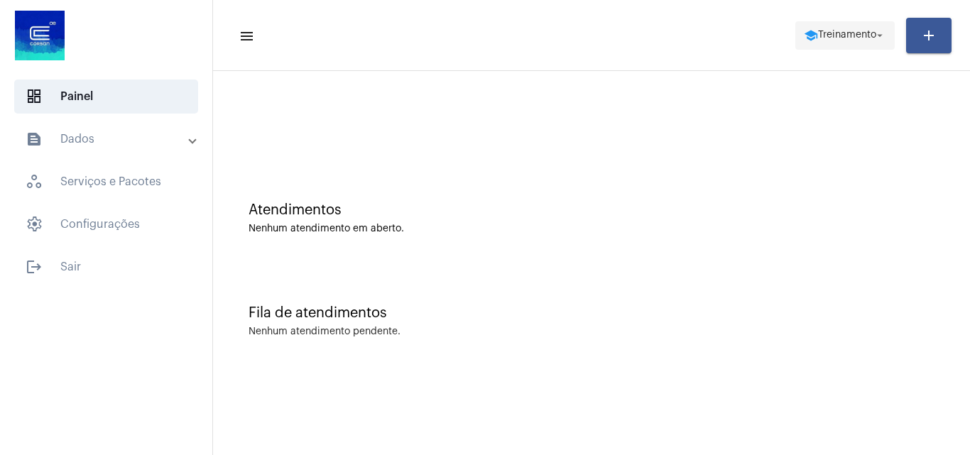
click at [822, 35] on span "Treinamento" at bounding box center [847, 36] width 58 height 10
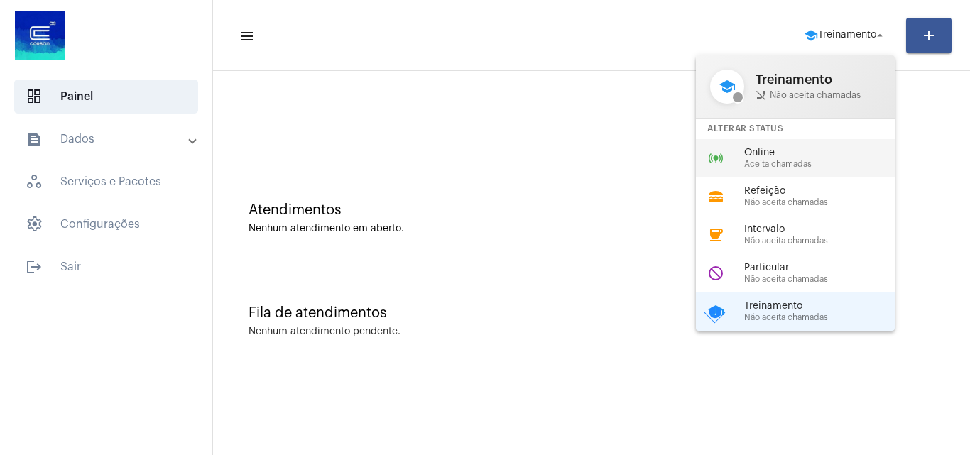
click at [797, 167] on span "Aceita chamadas" at bounding box center [825, 164] width 162 height 9
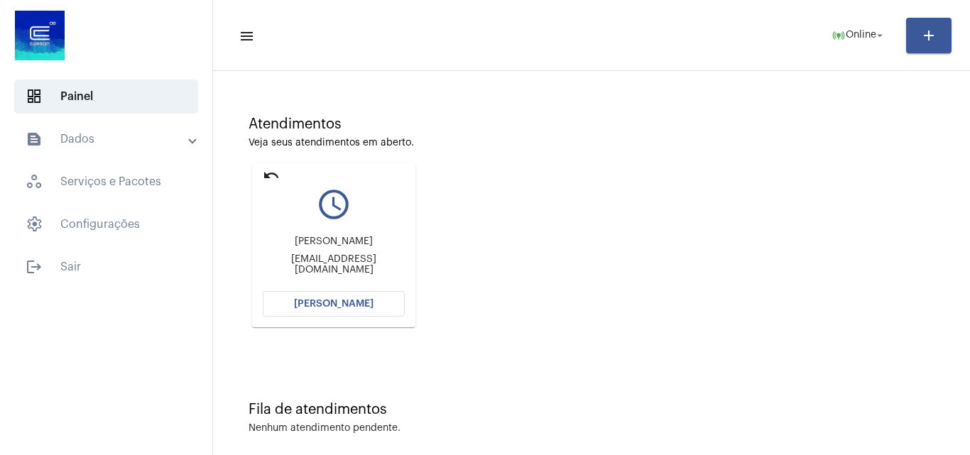
scroll to position [100, 0]
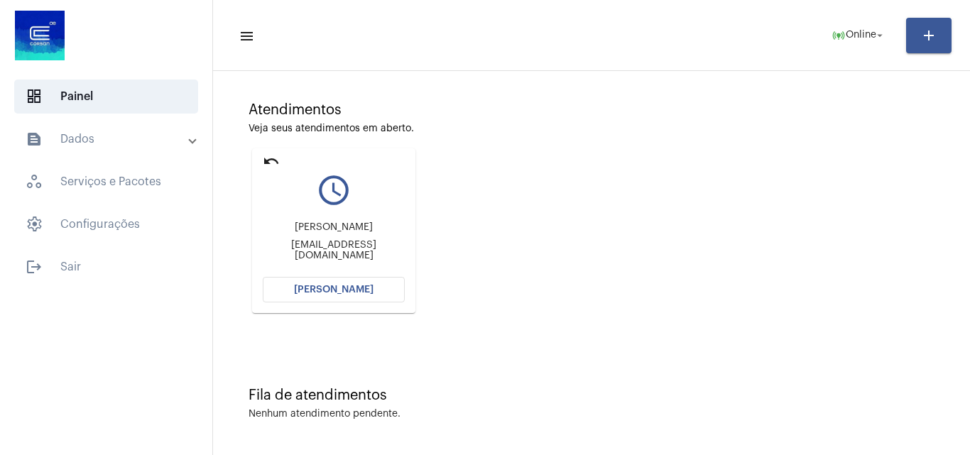
click at [376, 284] on button "Abrir Chamada" at bounding box center [334, 290] width 142 height 26
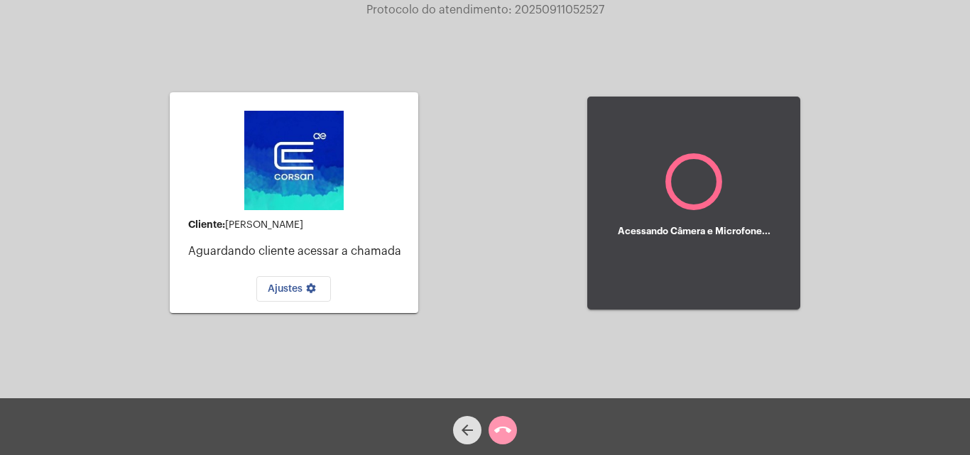
click at [652, 338] on div "Acessando Câmera e Microfone..." at bounding box center [693, 203] width 213 height 395
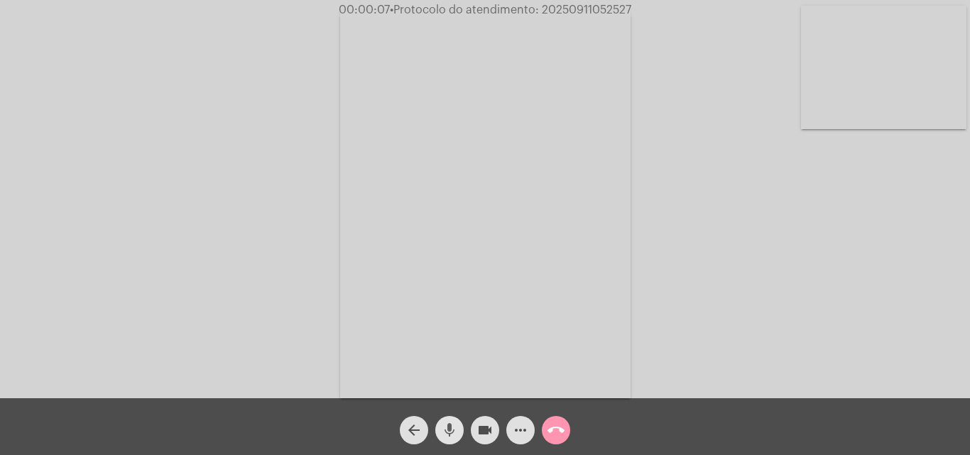
click at [452, 418] on span "mic" at bounding box center [449, 430] width 17 height 28
click at [445, 414] on div "mic_off" at bounding box center [449, 426] width 35 height 35
click at [448, 428] on mat-icon "mic" at bounding box center [449, 430] width 17 height 17
click at [446, 432] on mat-icon "mic_off" at bounding box center [449, 430] width 17 height 17
click at [447, 429] on mat-icon "mic" at bounding box center [449, 430] width 17 height 17
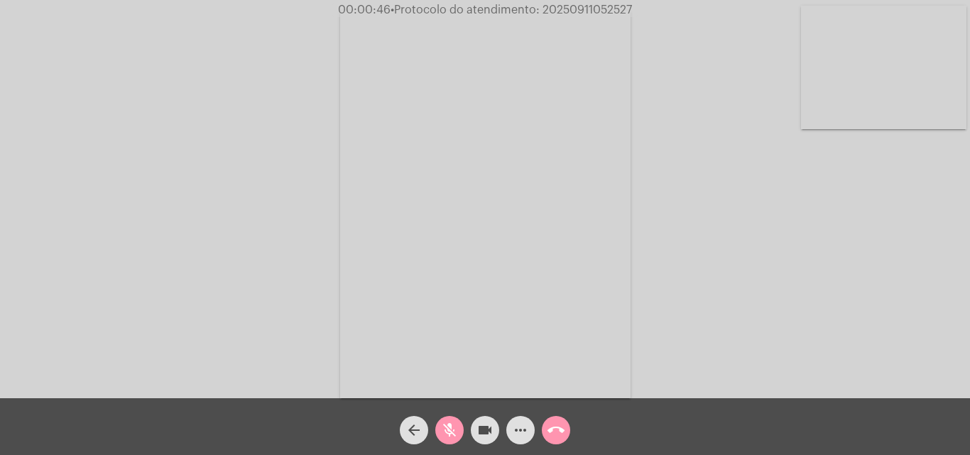
click at [444, 424] on mat-icon "mic_off" at bounding box center [449, 430] width 17 height 17
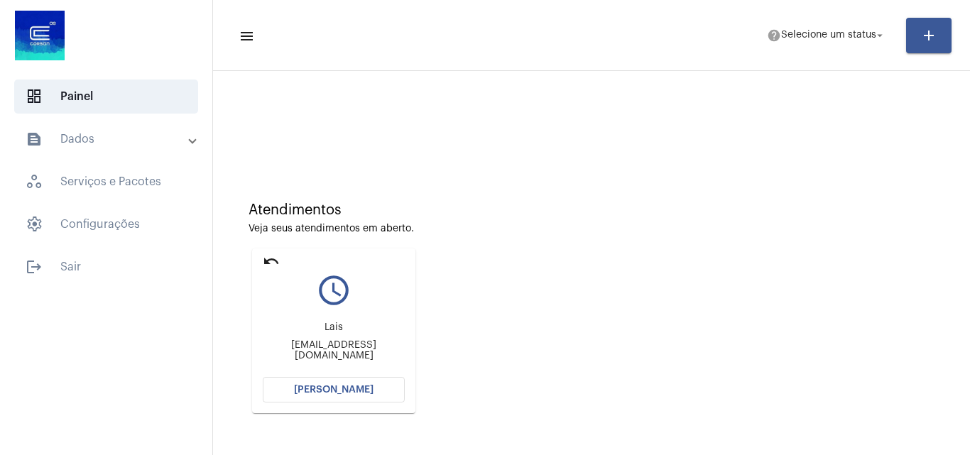
scroll to position [71, 0]
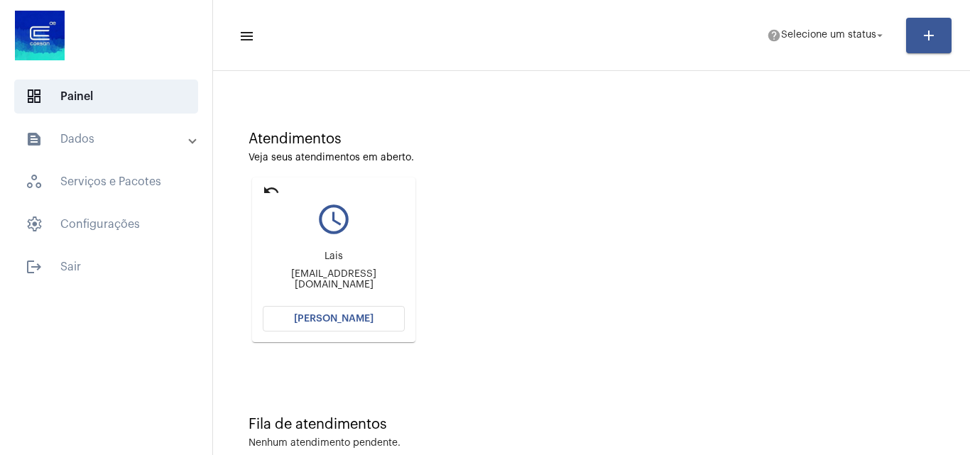
click at [370, 314] on button "[PERSON_NAME]" at bounding box center [334, 319] width 142 height 26
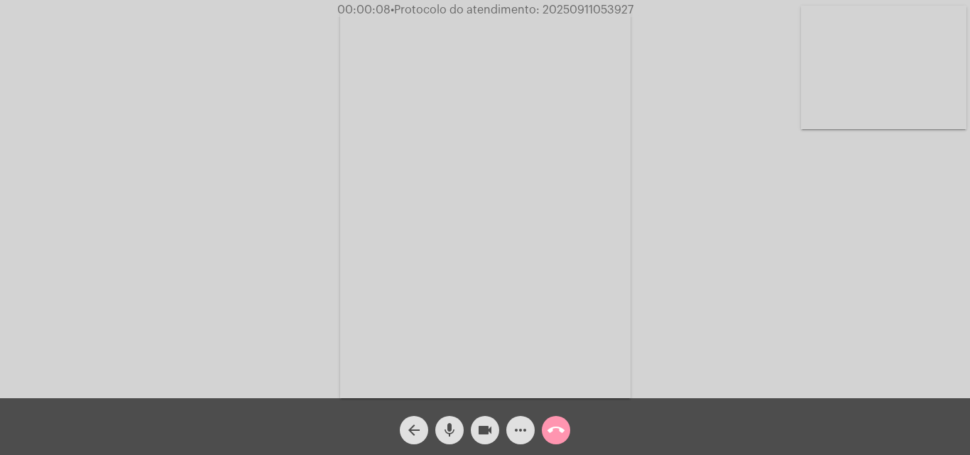
click at [448, 427] on mat-icon "mic" at bounding box center [449, 430] width 17 height 17
click at [448, 427] on mat-icon "mic_off" at bounding box center [449, 430] width 17 height 17
click at [442, 427] on mat-icon "mic" at bounding box center [449, 430] width 17 height 17
click at [452, 431] on mat-icon "mic_off" at bounding box center [449, 430] width 17 height 17
click at [452, 431] on mat-icon "mic" at bounding box center [449, 430] width 17 height 17
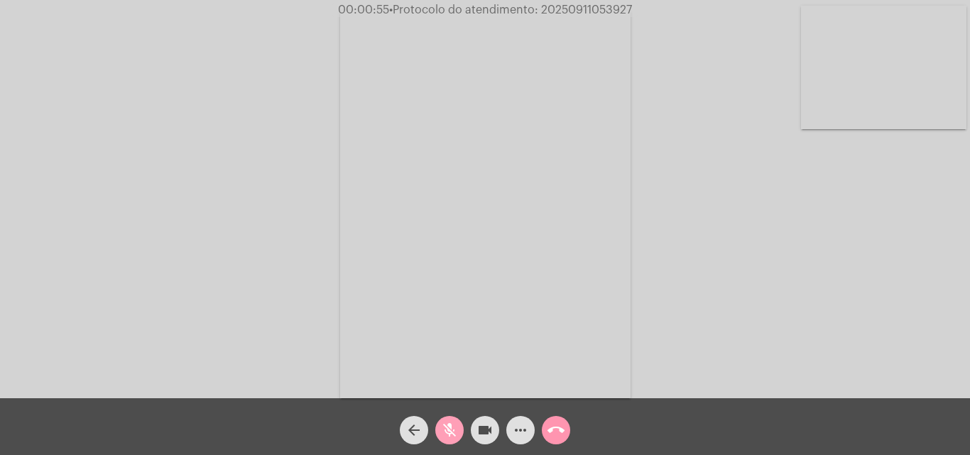
click at [452, 431] on mat-icon "mic_off" at bounding box center [449, 430] width 17 height 17
click at [319, 241] on div "Acessando Câmera e Microfone..." at bounding box center [484, 203] width 967 height 398
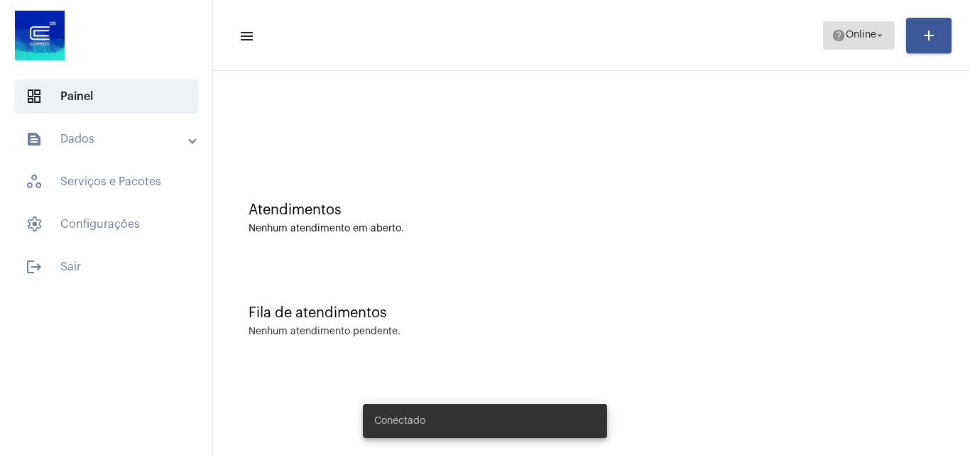
click at [878, 26] on span "help Online arrow_drop_down" at bounding box center [858, 35] width 55 height 26
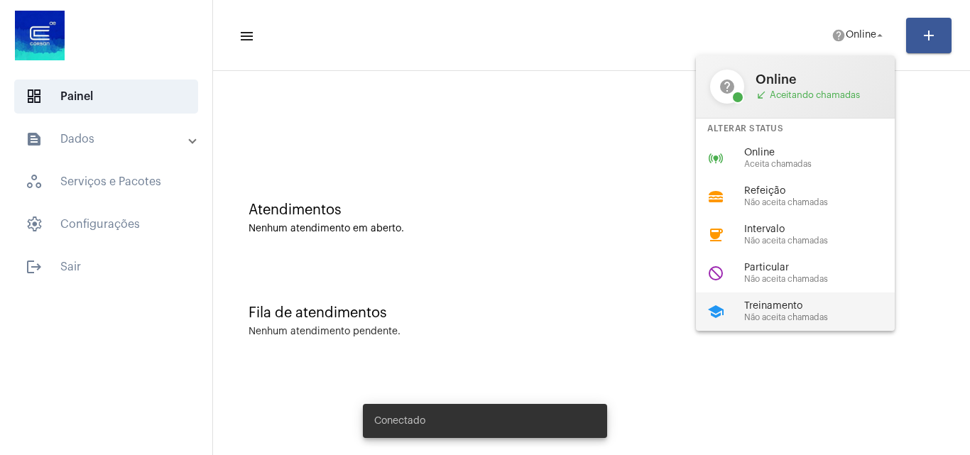
click at [781, 313] on span "Não aceita chamadas" at bounding box center [825, 317] width 162 height 9
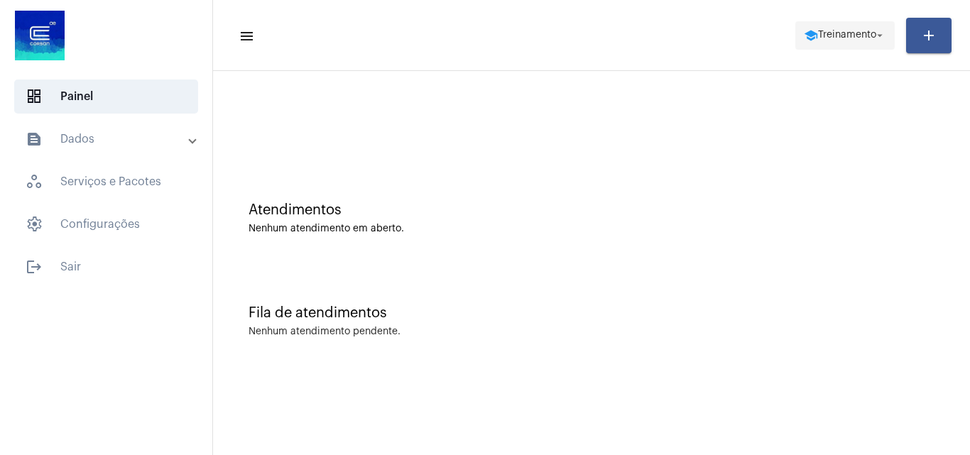
click at [845, 35] on span "Treinamento" at bounding box center [847, 36] width 58 height 10
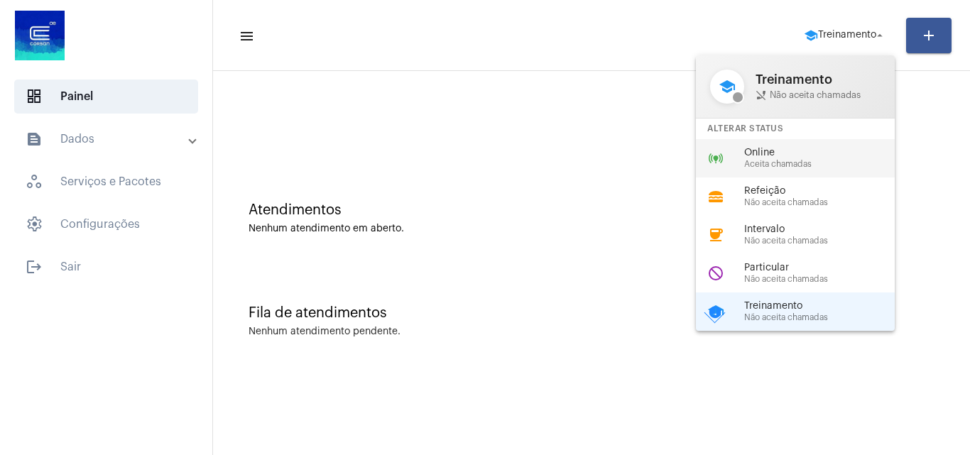
click at [794, 163] on span "Aceita chamadas" at bounding box center [825, 164] width 162 height 9
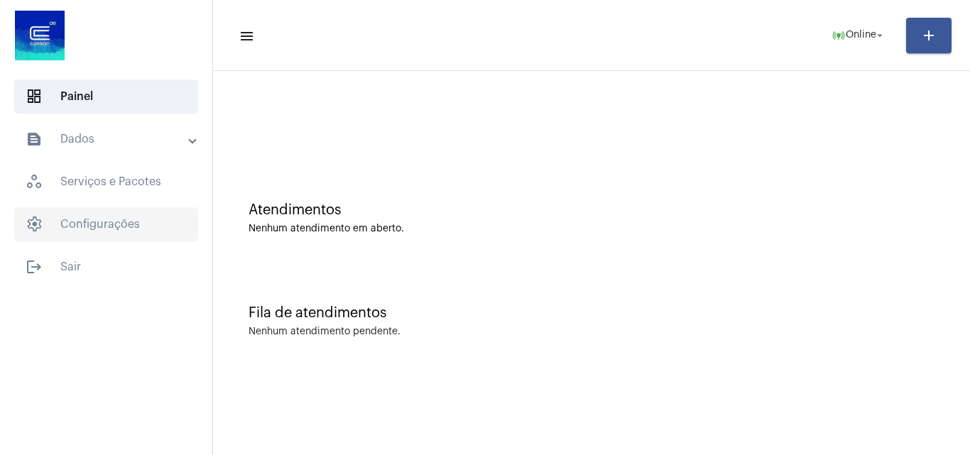
click at [86, 224] on span "settings Configurações" at bounding box center [106, 224] width 184 height 34
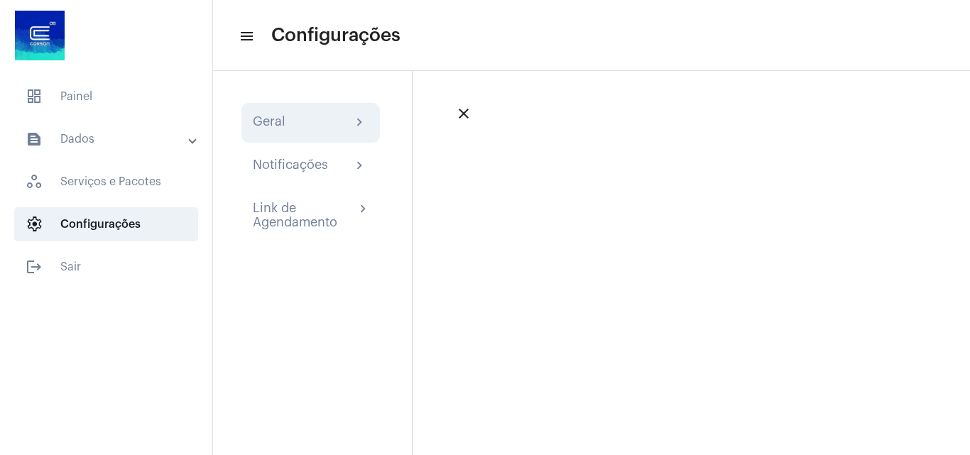
click at [301, 122] on div "Geral chevron_right" at bounding box center [311, 122] width 116 height 17
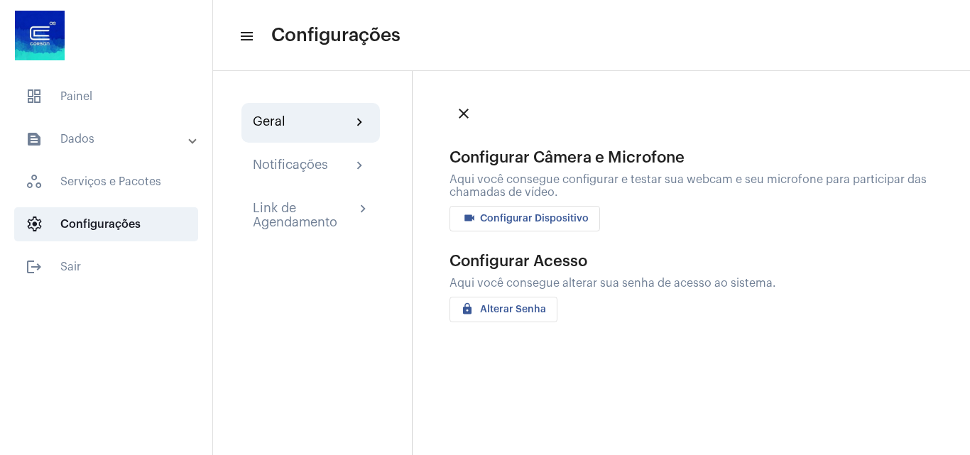
click at [89, 149] on mat-expansion-panel-header "text_snippet_outlined Dados" at bounding box center [111, 139] width 204 height 34
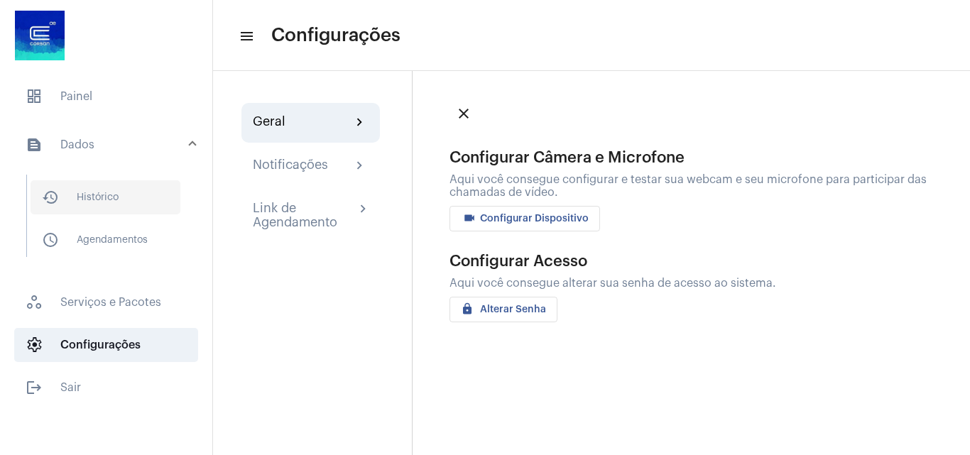
click at [80, 189] on span "history_outlined Histórico" at bounding box center [106, 197] width 150 height 34
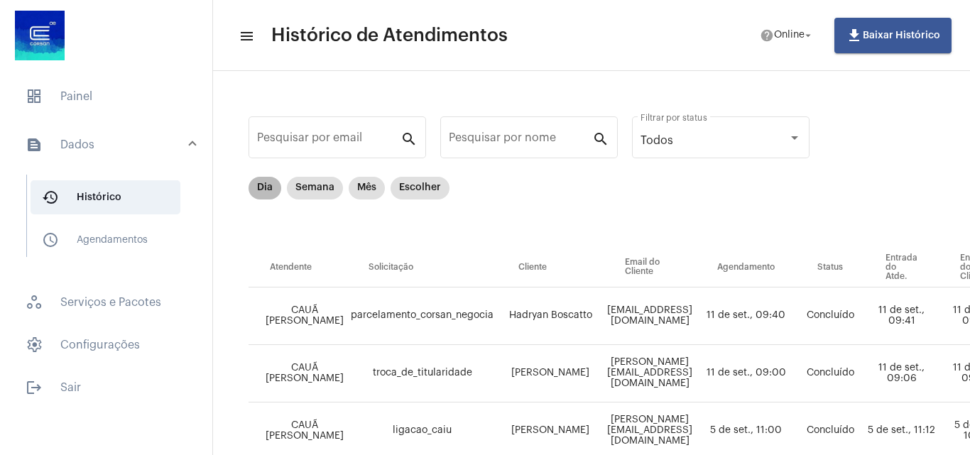
click at [258, 194] on mat-chip "Dia" at bounding box center [264, 188] width 33 height 23
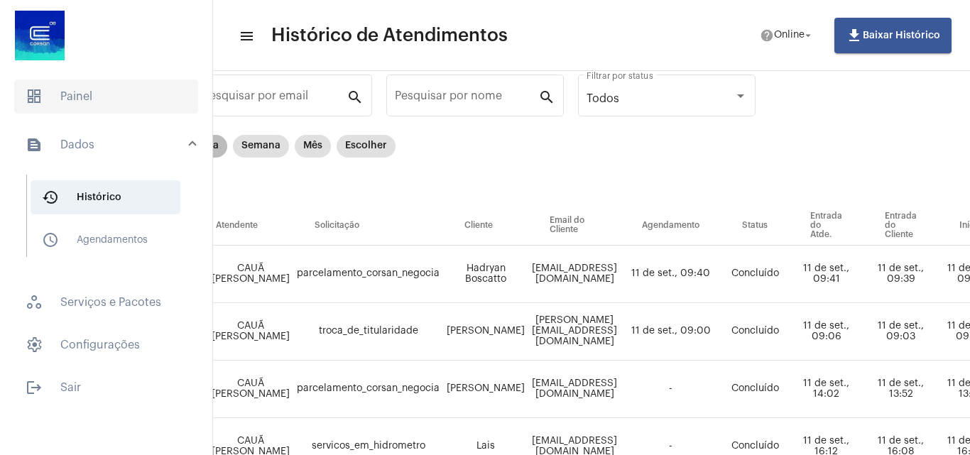
scroll to position [0, 54]
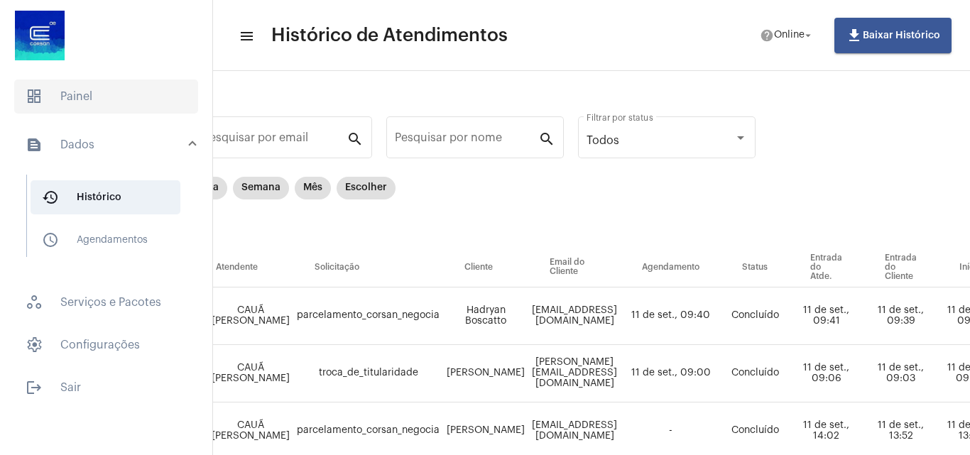
click at [63, 94] on span "dashboard Painel" at bounding box center [106, 96] width 184 height 34
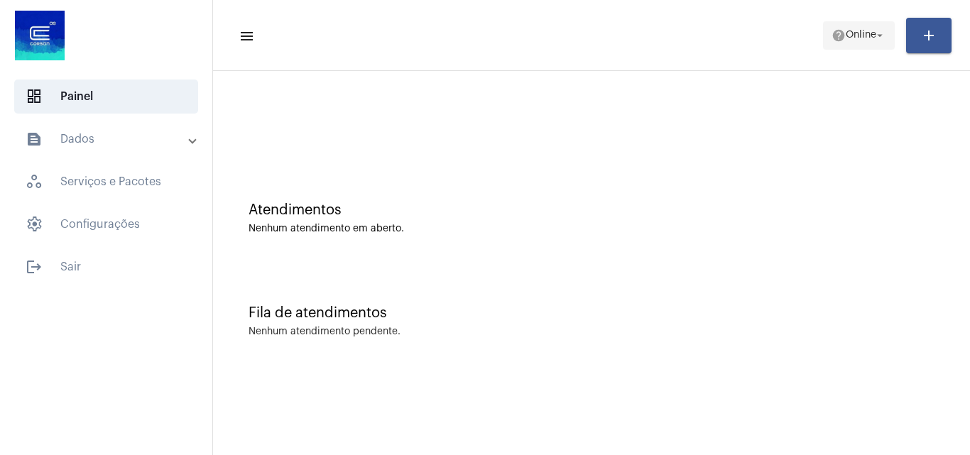
click at [833, 26] on span "help Online arrow_drop_down" at bounding box center [858, 35] width 55 height 26
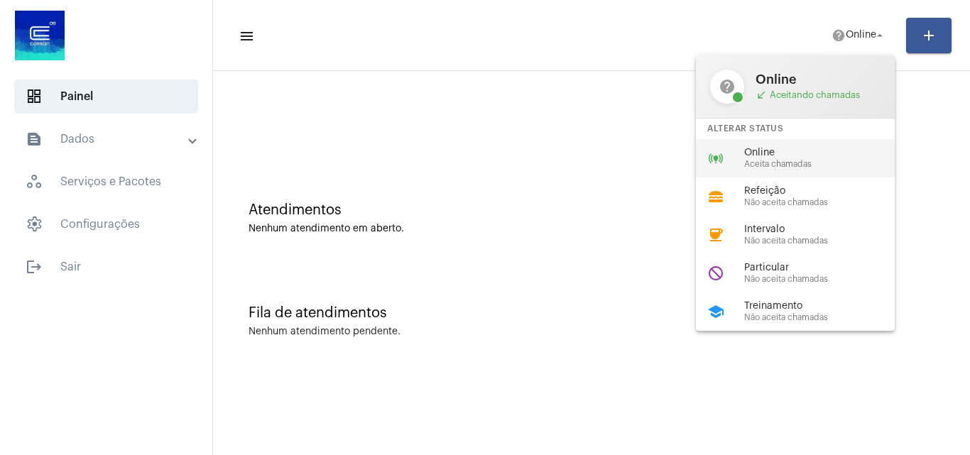
click at [759, 154] on span "Online" at bounding box center [825, 153] width 162 height 11
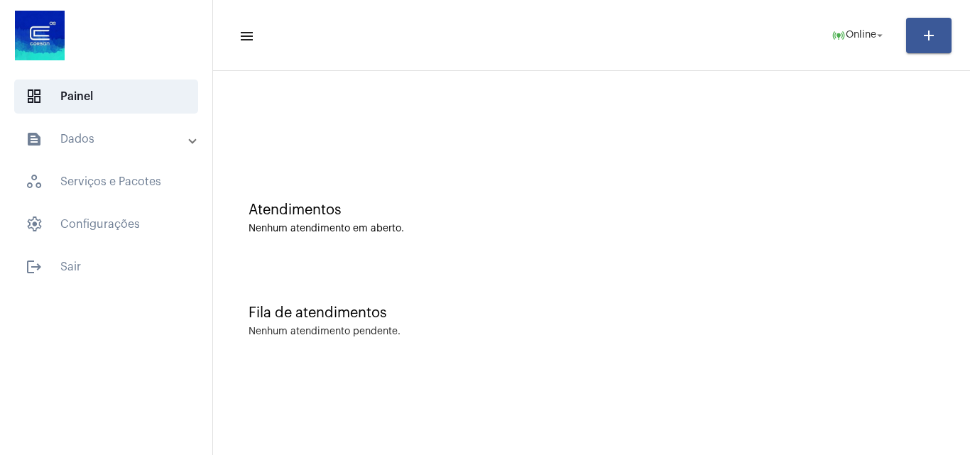
click at [839, 216] on div "Atendimentos" at bounding box center [591, 210] width 686 height 16
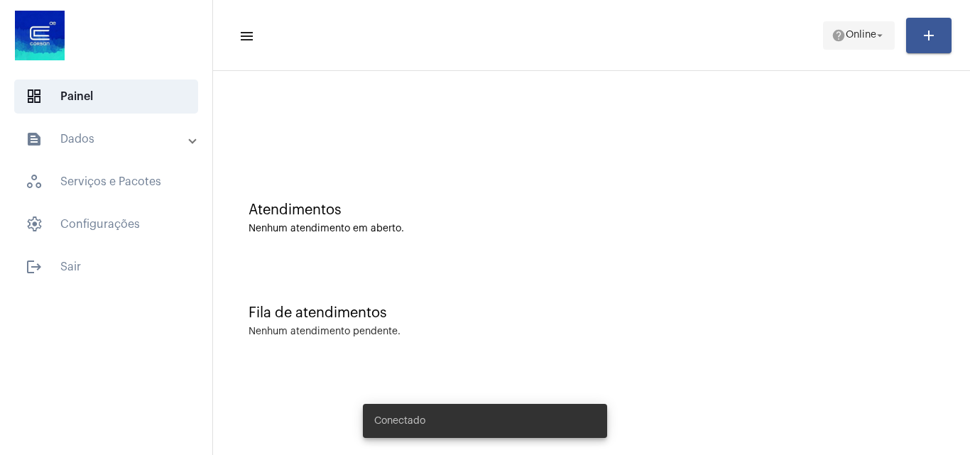
click at [847, 39] on span "Online" at bounding box center [860, 36] width 31 height 10
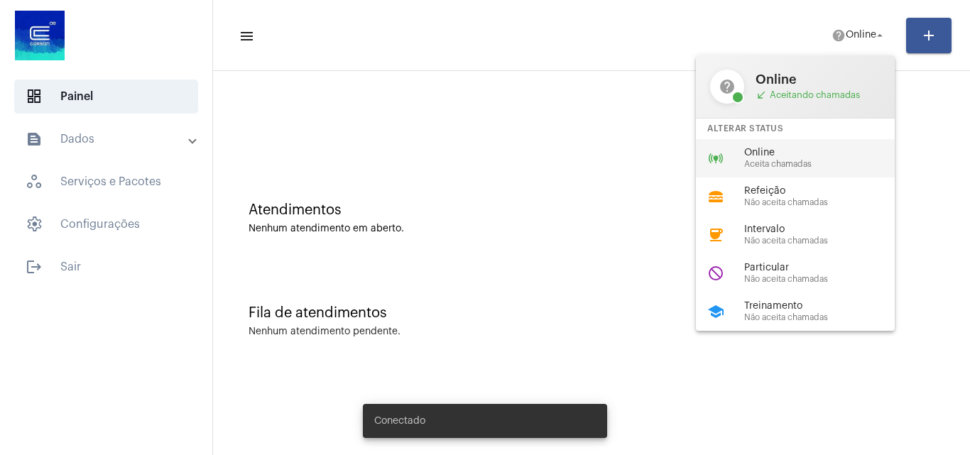
click at [760, 156] on span "Online" at bounding box center [825, 153] width 162 height 11
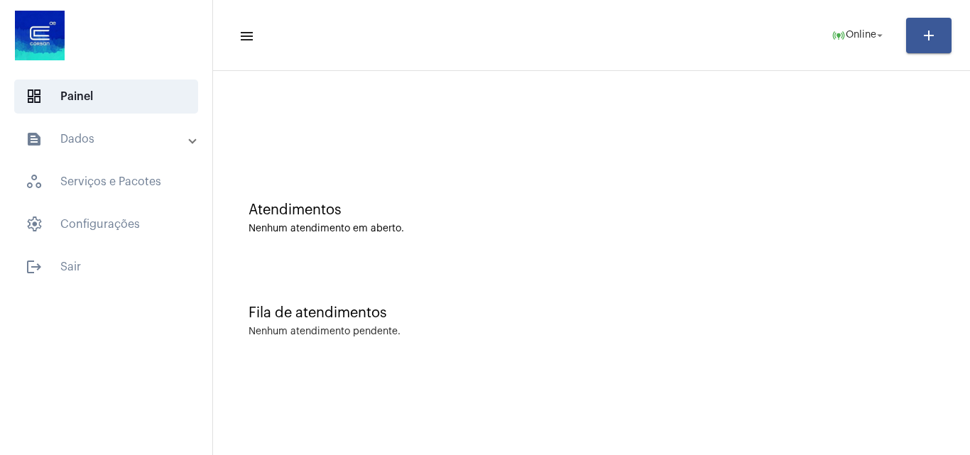
click at [809, 211] on div "Atendimentos" at bounding box center [591, 210] width 686 height 16
click at [619, 218] on div "Atendimentos Nenhum atendimento em aberto." at bounding box center [591, 218] width 686 height 32
click at [793, 318] on div "Fila de atendimentos" at bounding box center [591, 313] width 686 height 16
click at [843, 292] on div "Fila de atendimentos Nenhum atendimento pendente." at bounding box center [591, 314] width 742 height 103
click at [26, 273] on mat-icon "logout" at bounding box center [34, 266] width 17 height 17
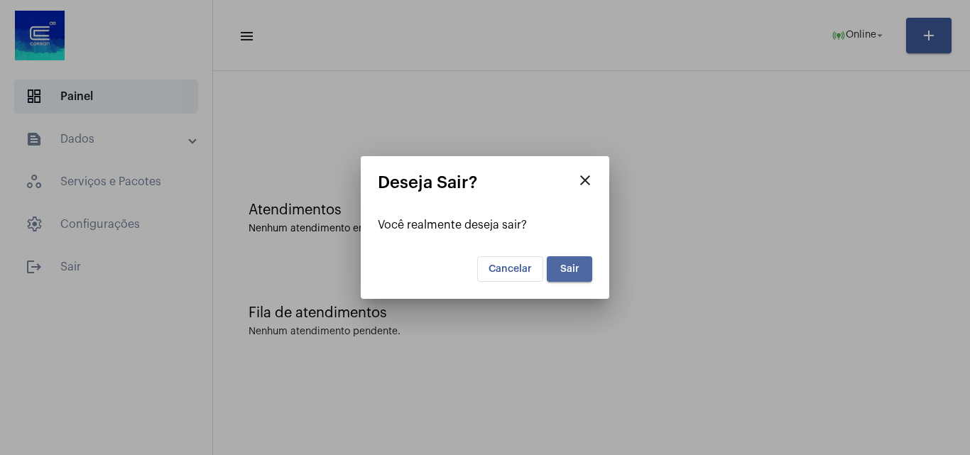
drag, startPoint x: 555, startPoint y: 266, endPoint x: 579, endPoint y: 268, distance: 24.2
click at [579, 268] on button "Sair" at bounding box center [569, 269] width 45 height 26
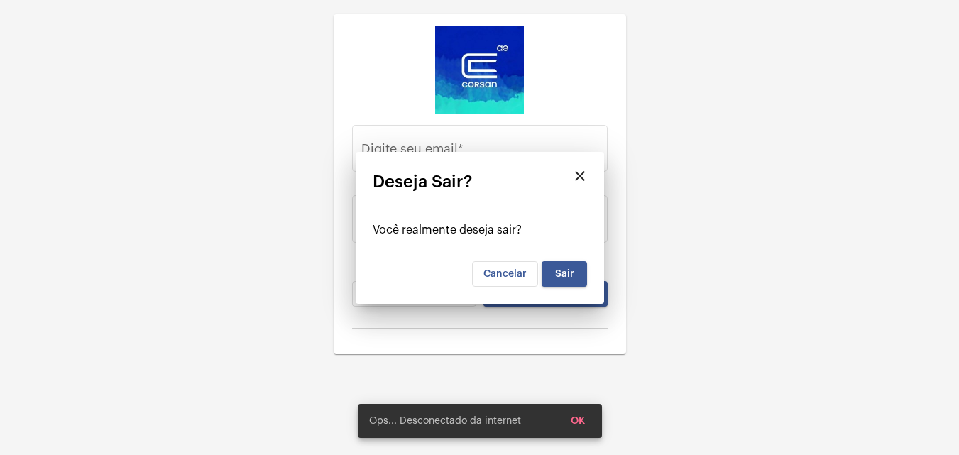
type input "caua.silva@operacaocorsan.com.br"
